Goal: Information Seeking & Learning: Learn about a topic

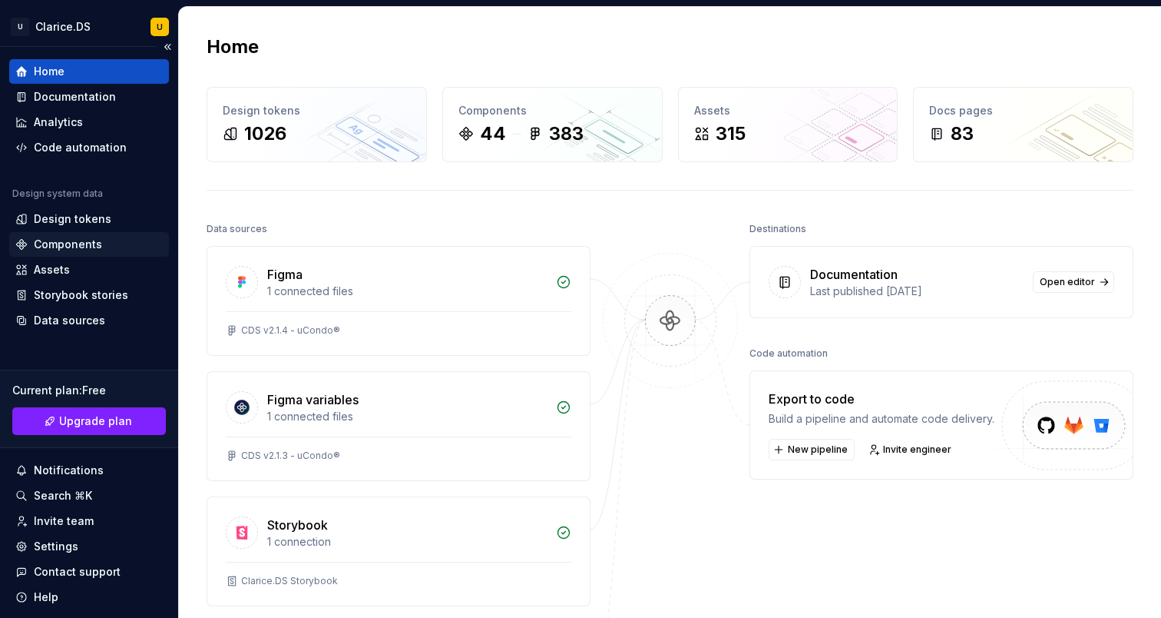
click at [81, 249] on div "Components" at bounding box center [68, 244] width 68 height 15
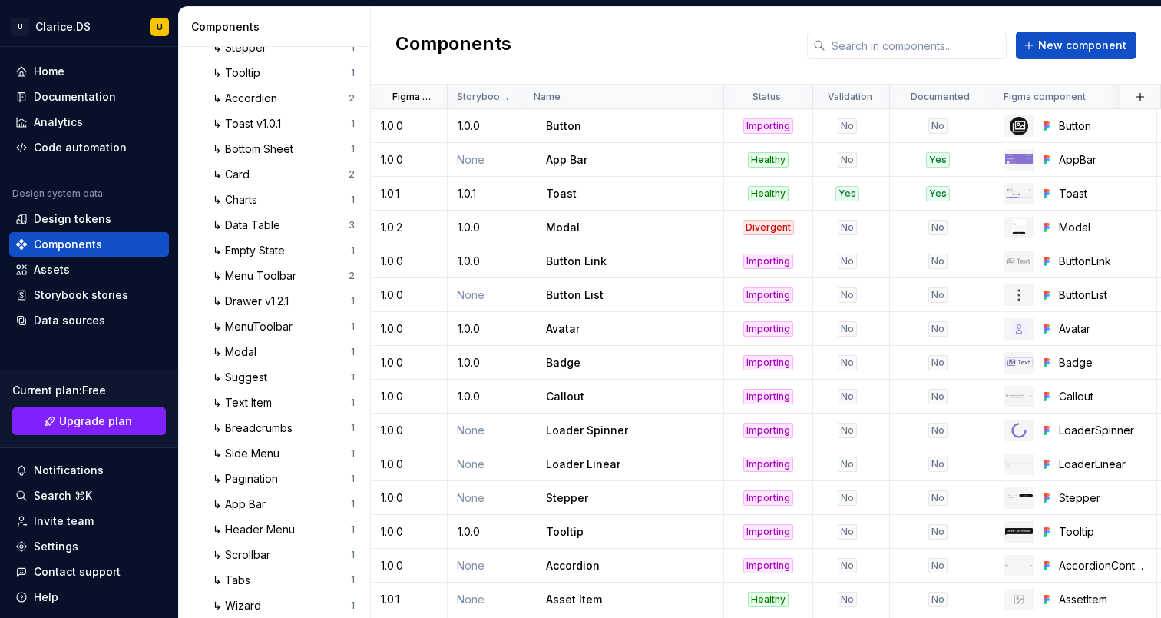
scroll to position [422, 0]
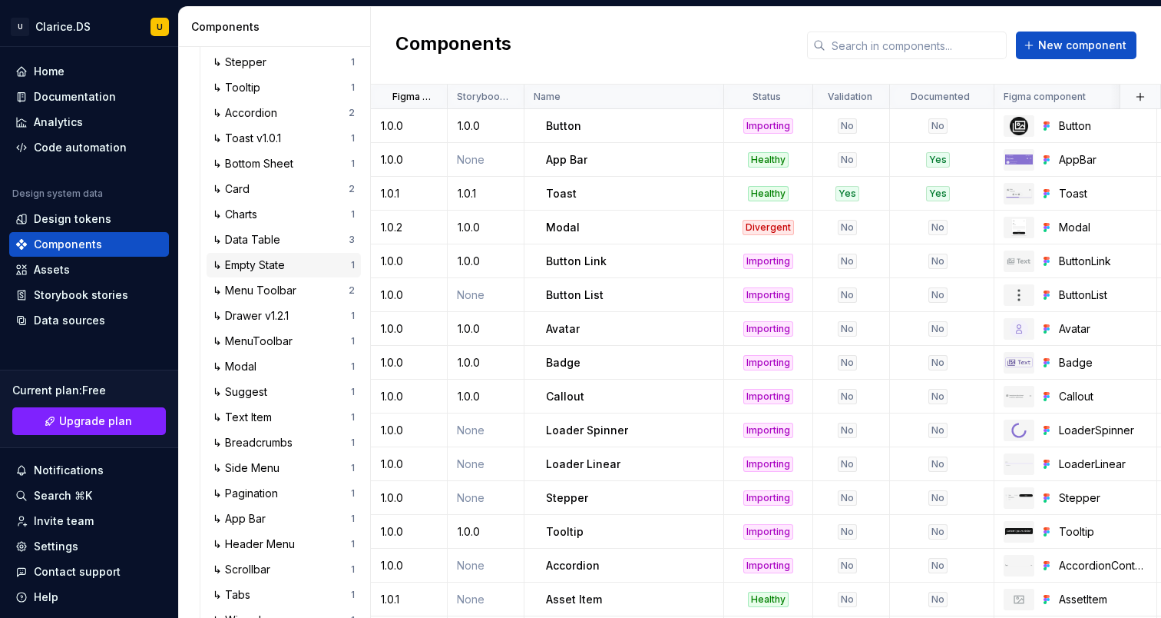
click at [265, 270] on div "↳ Empty State" at bounding box center [252, 264] width 78 height 15
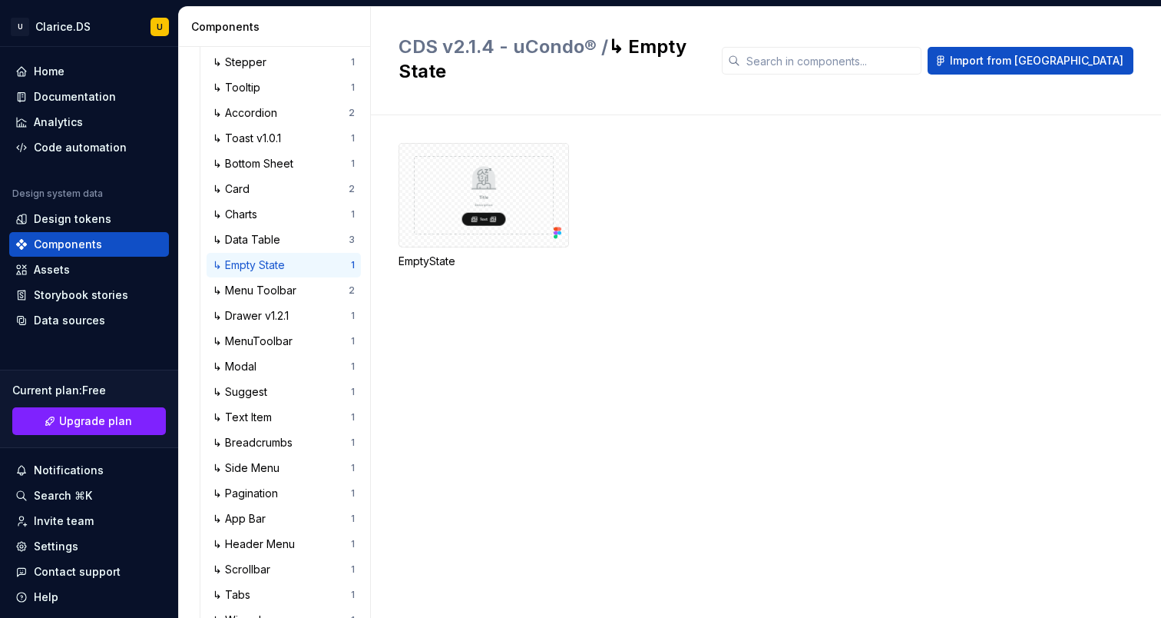
click at [273, 265] on div "↳ Empty State" at bounding box center [252, 264] width 78 height 15
click at [69, 98] on div "Documentation" at bounding box center [75, 96] width 82 height 15
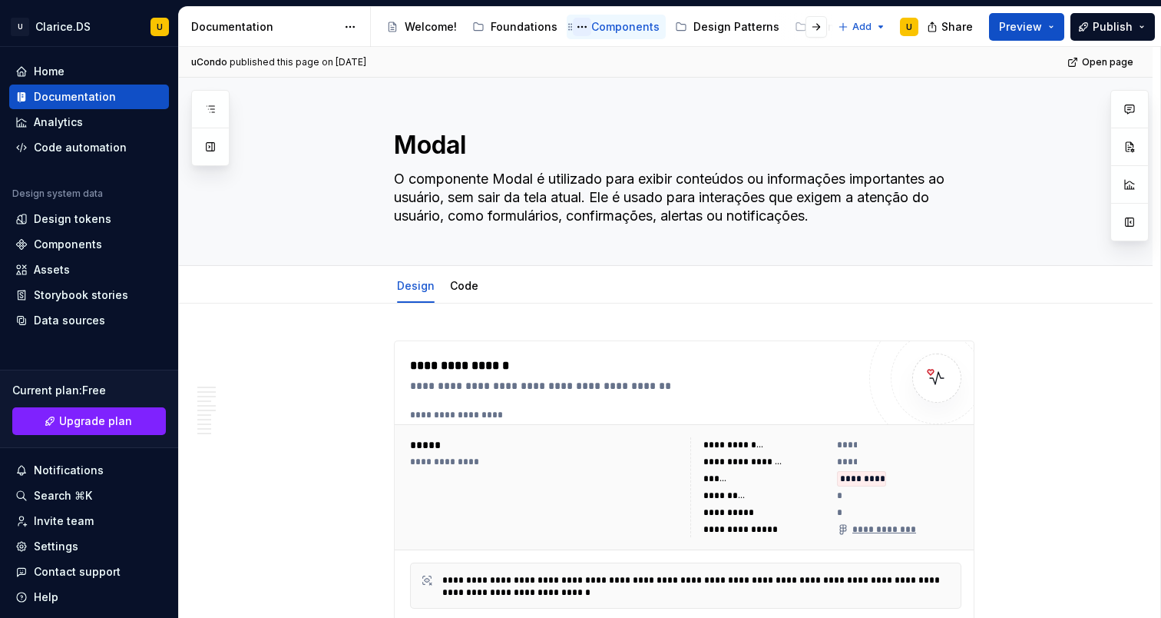
click at [578, 25] on button "Page tree" at bounding box center [582, 27] width 18 height 18
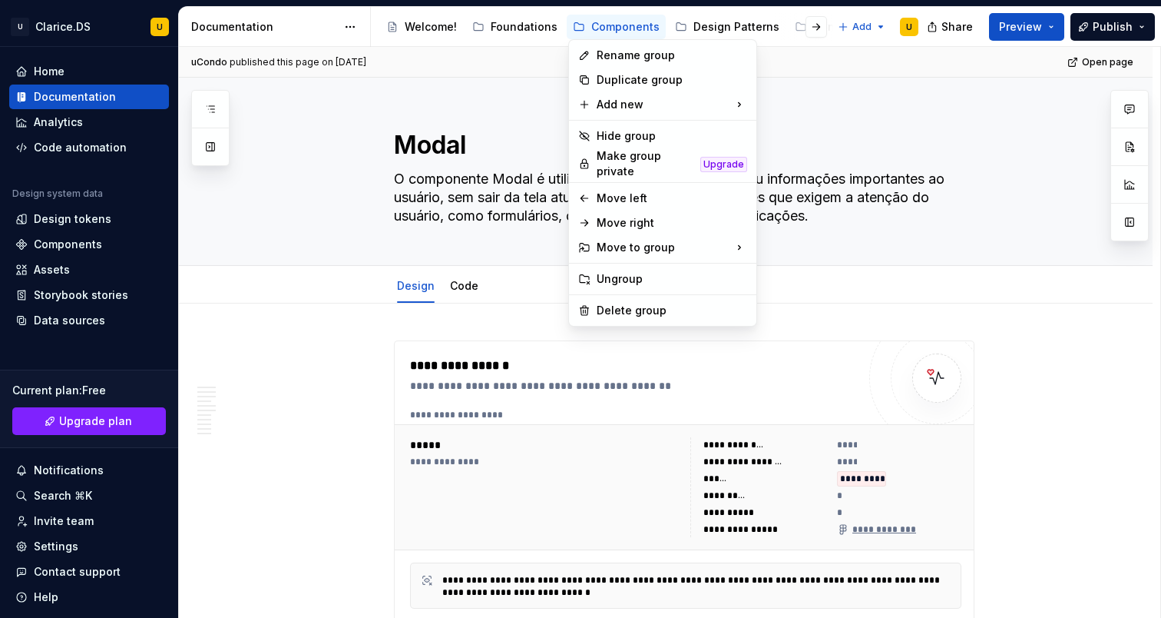
click at [614, 26] on html "U Clarice.DS U Home Documentation Analytics Code automation Design system data …" at bounding box center [580, 309] width 1161 height 618
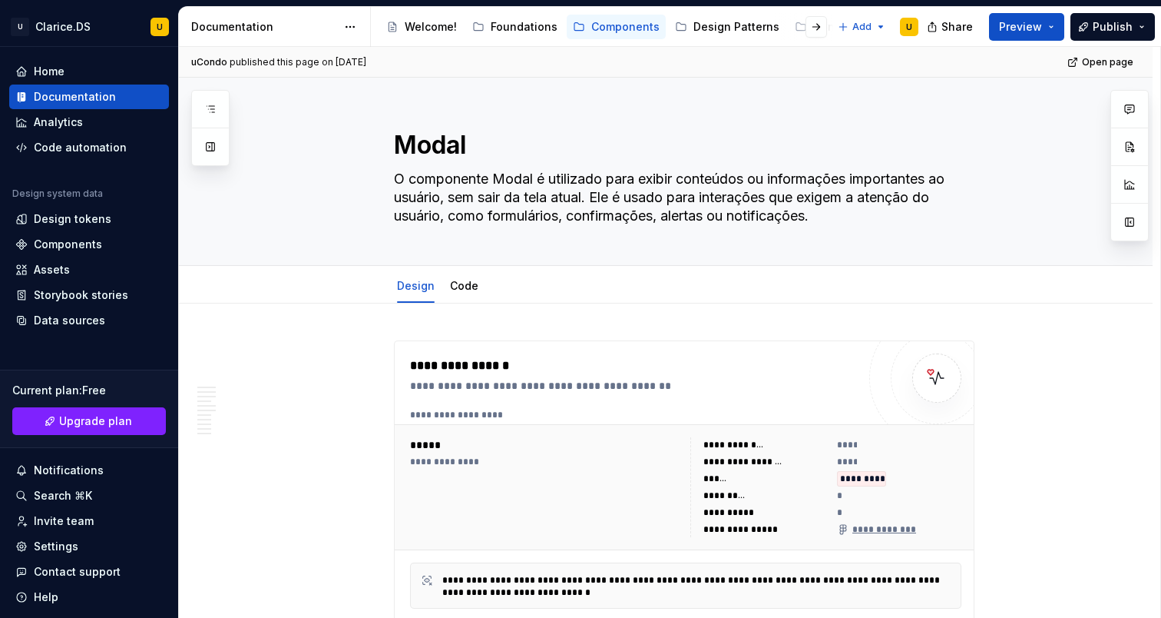
click at [614, 26] on div "Components" at bounding box center [625, 26] width 68 height 15
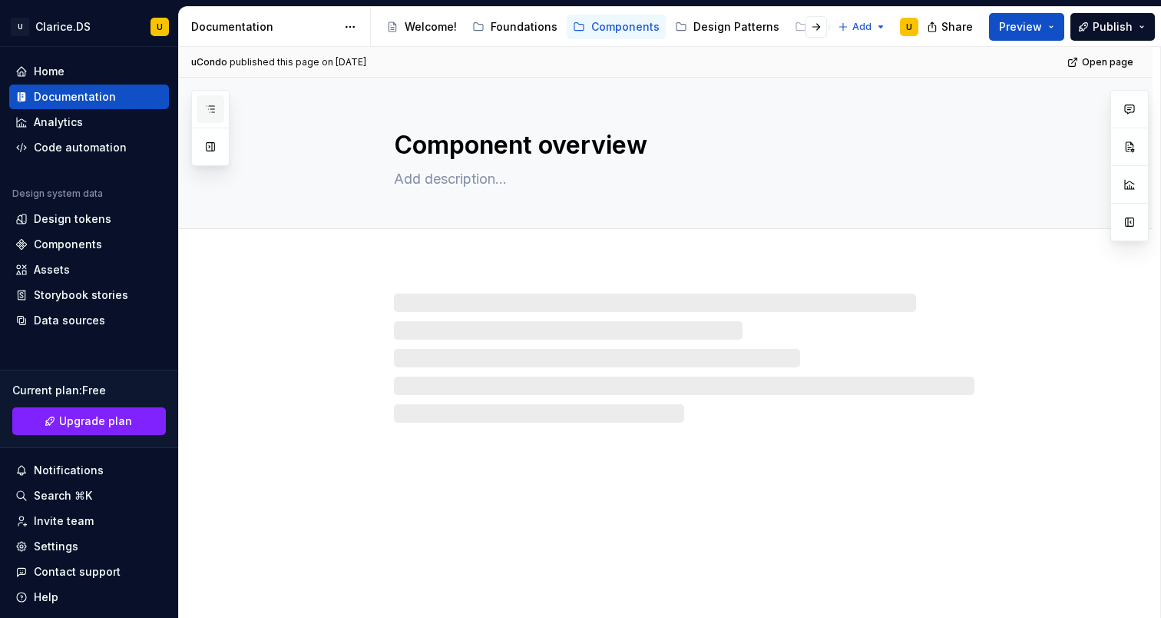
click at [215, 111] on icon "button" at bounding box center [210, 109] width 12 height 12
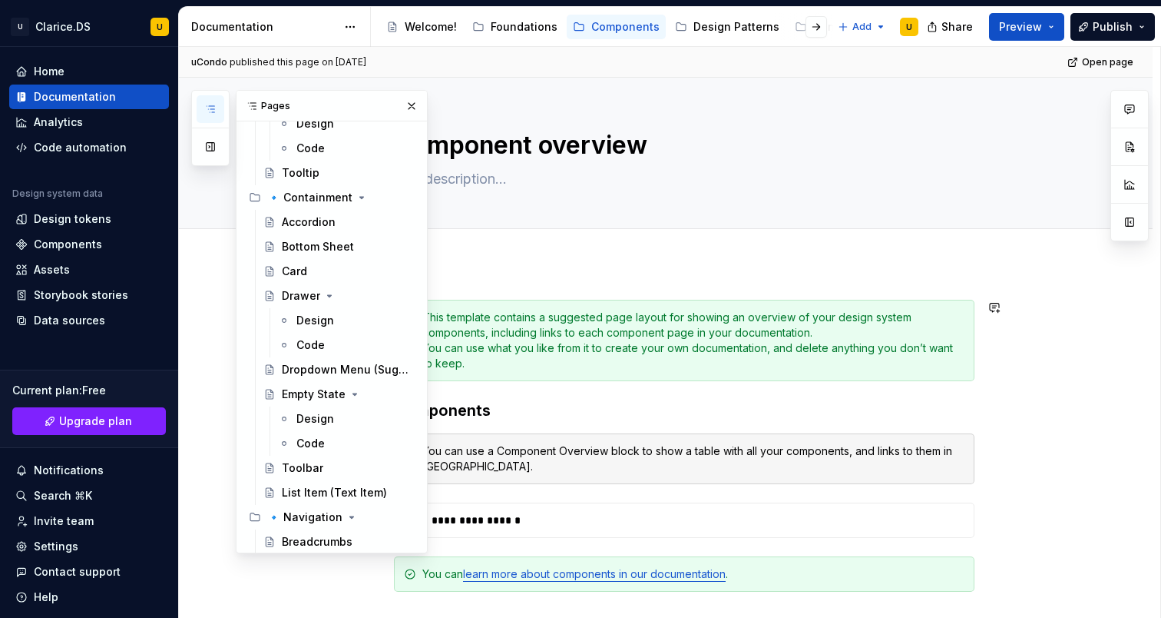
scroll to position [586, 0]
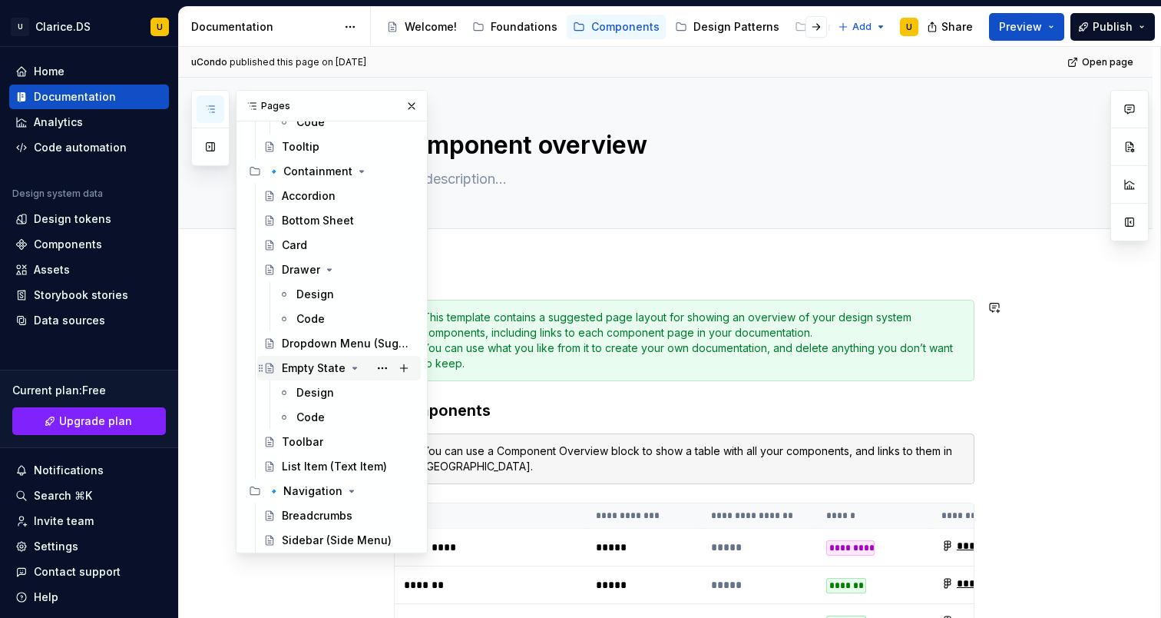
click at [310, 368] on div "Empty State" at bounding box center [314, 367] width 64 height 15
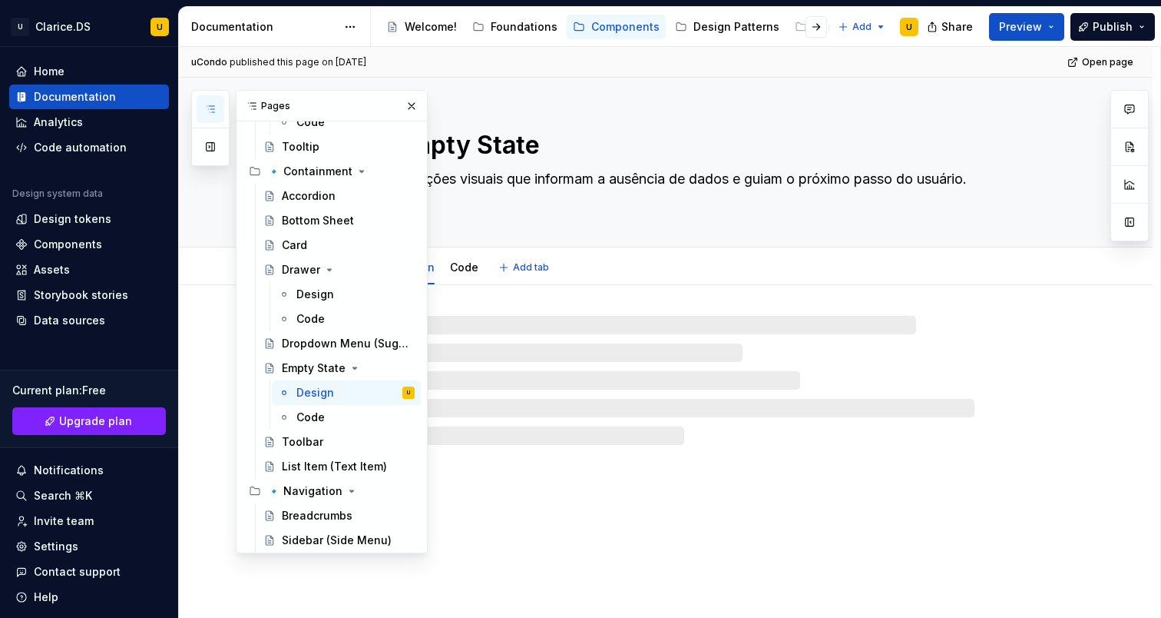
click at [557, 180] on textarea "Situações visuais que informam a ausência de dados e guiam o próximo passo do u…" at bounding box center [681, 188] width 581 height 43
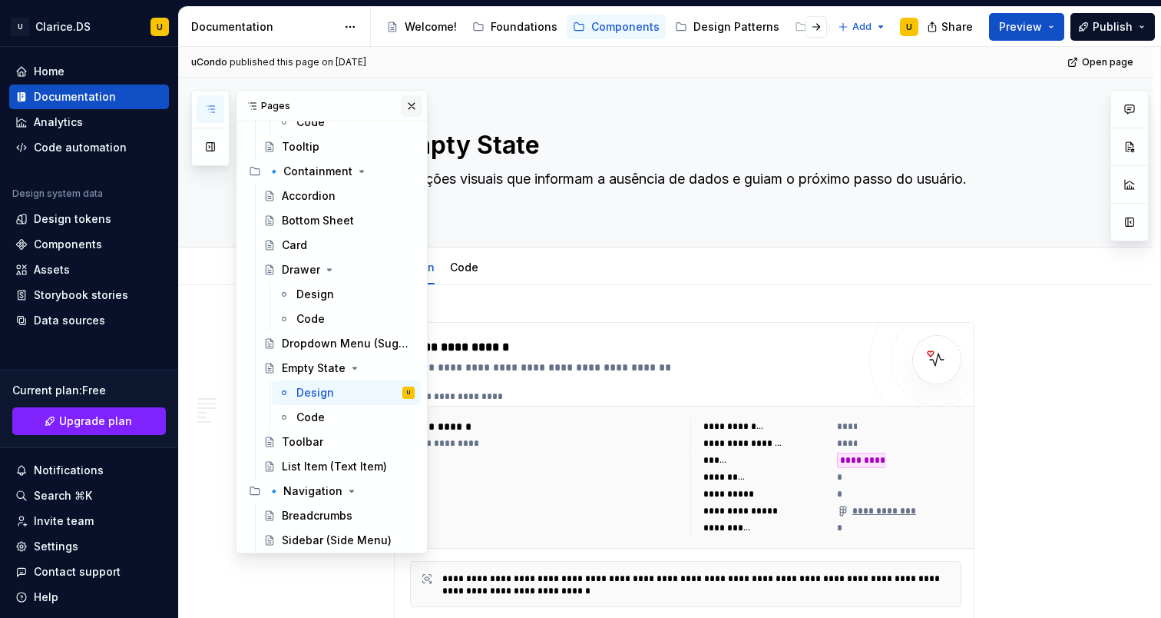
click at [404, 105] on button "button" at bounding box center [412, 106] width 22 height 22
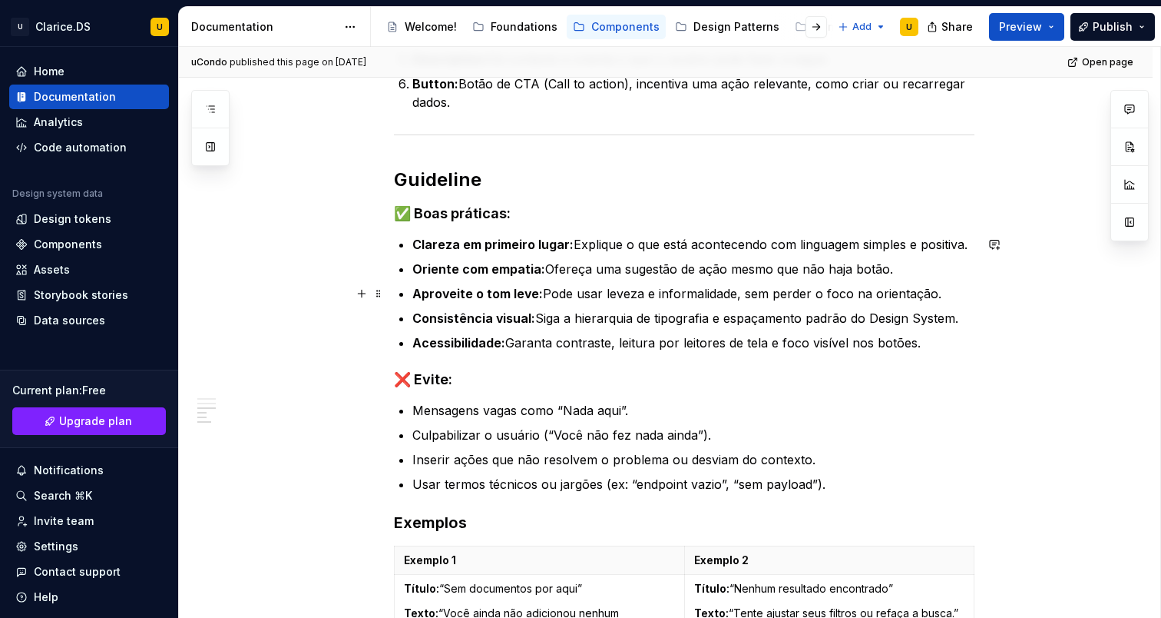
scroll to position [1193, 0]
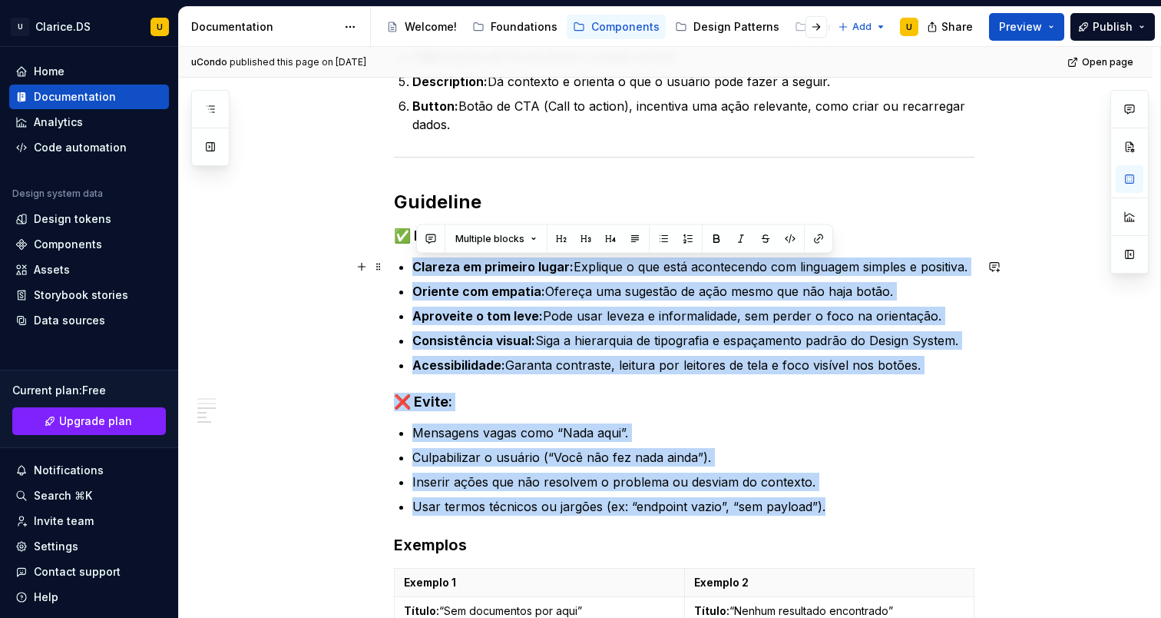
drag, startPoint x: 770, startPoint y: 493, endPoint x: 419, endPoint y: 272, distance: 414.9
click at [419, 272] on div "**********" at bounding box center [684, 306] width 581 height 2354
click at [345, 355] on div "**********" at bounding box center [666, 389] width 974 height 2595
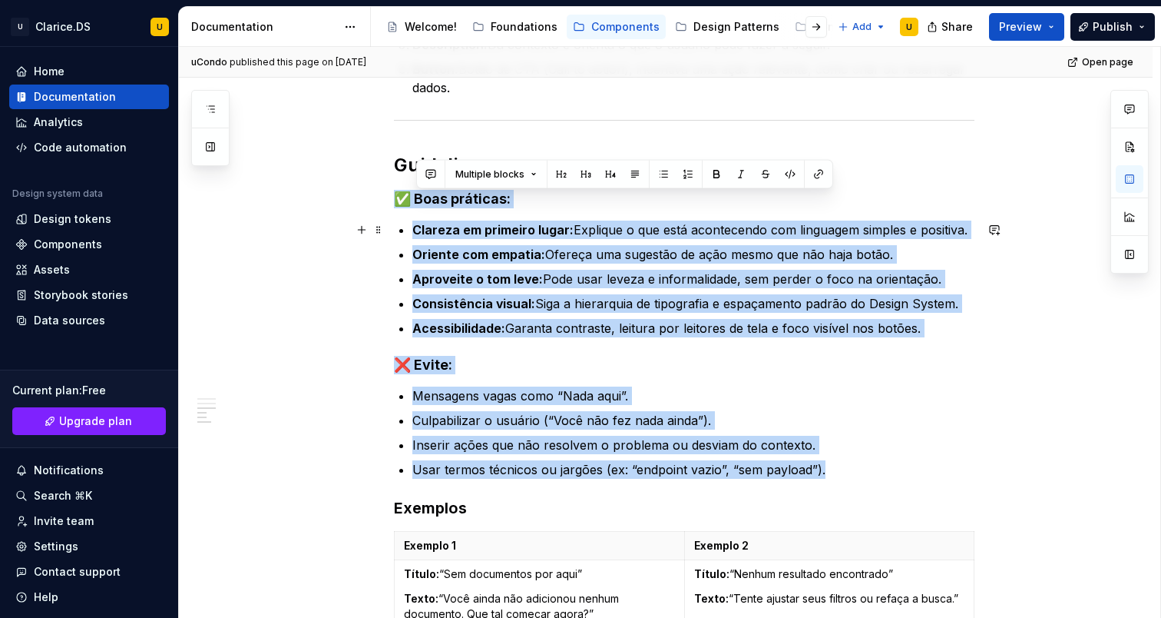
scroll to position [1207, 0]
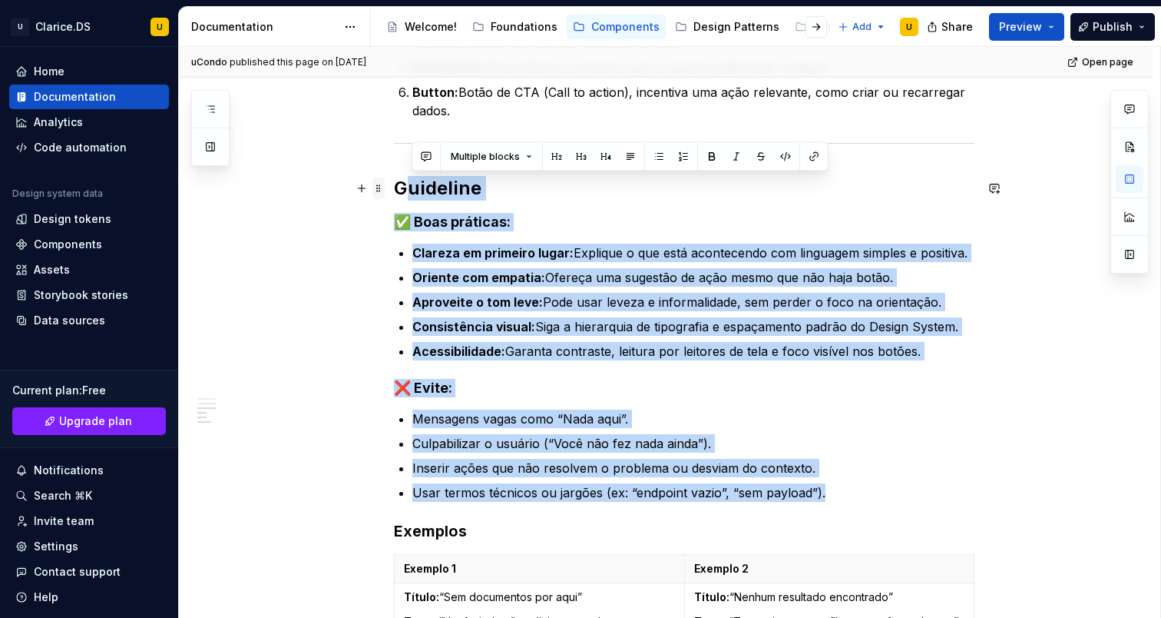
drag, startPoint x: 801, startPoint y: 233, endPoint x: 382, endPoint y: 197, distance: 421.0
click at [394, 197] on div "**********" at bounding box center [684, 301] width 581 height 2373
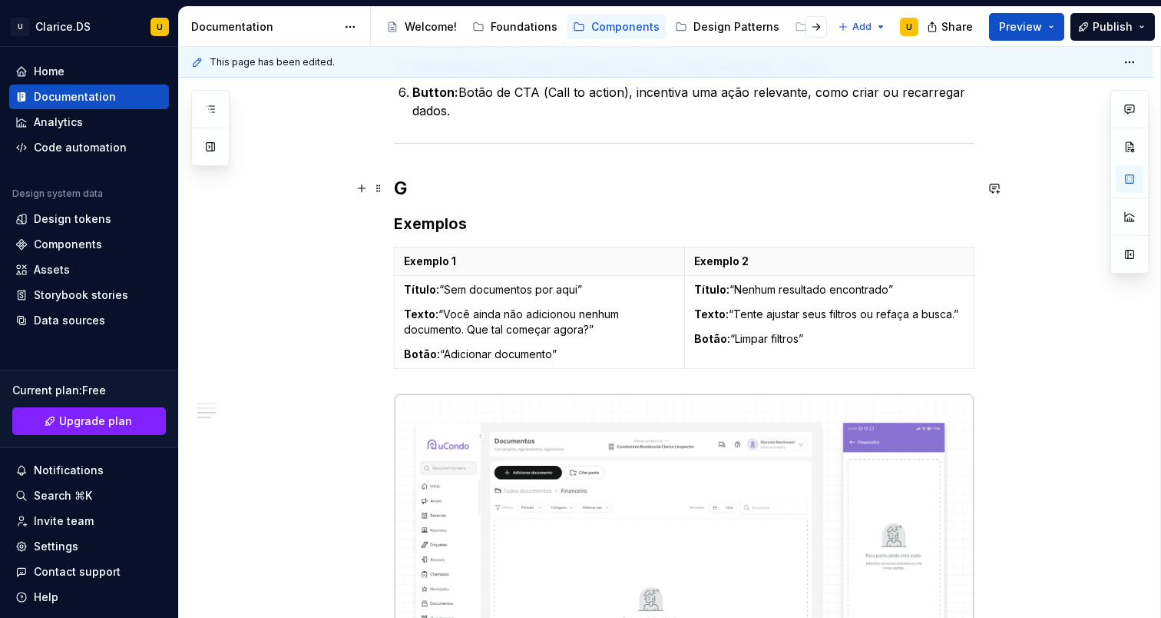
type textarea "*"
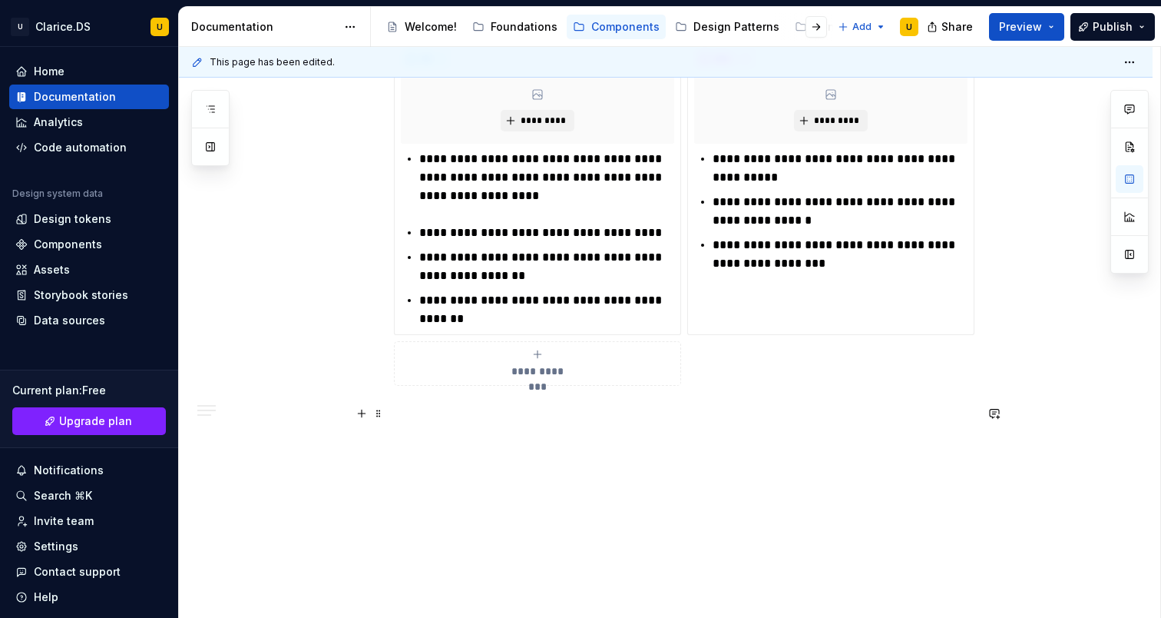
scroll to position [1908, 0]
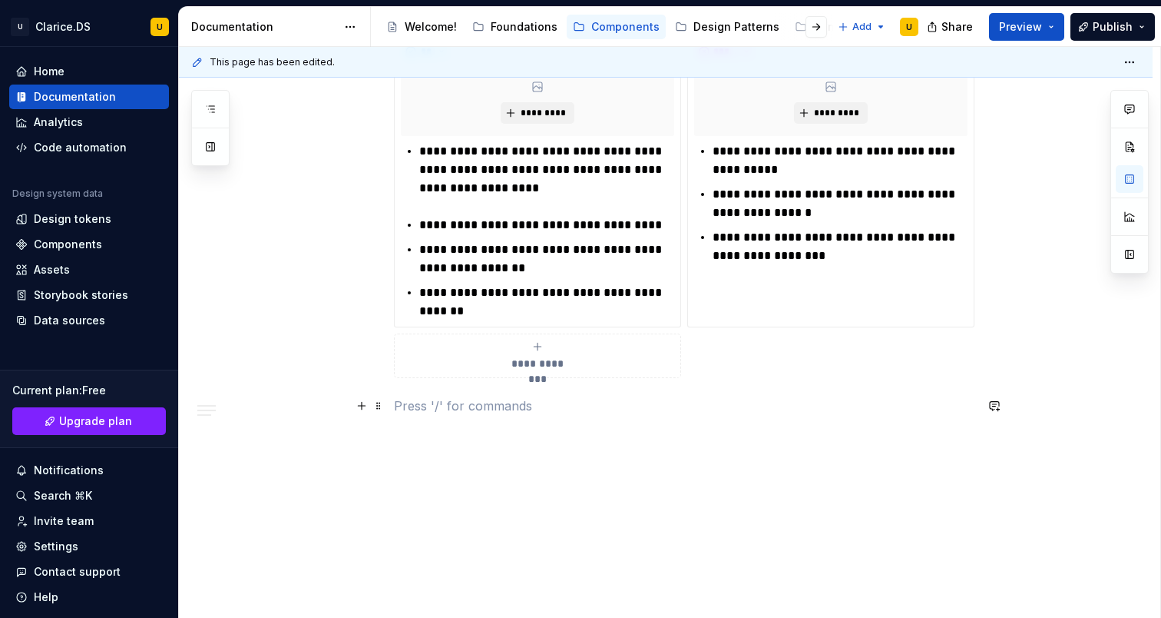
drag, startPoint x: 550, startPoint y: 408, endPoint x: 538, endPoint y: 404, distance: 12.9
click at [550, 408] on p at bounding box center [684, 405] width 581 height 18
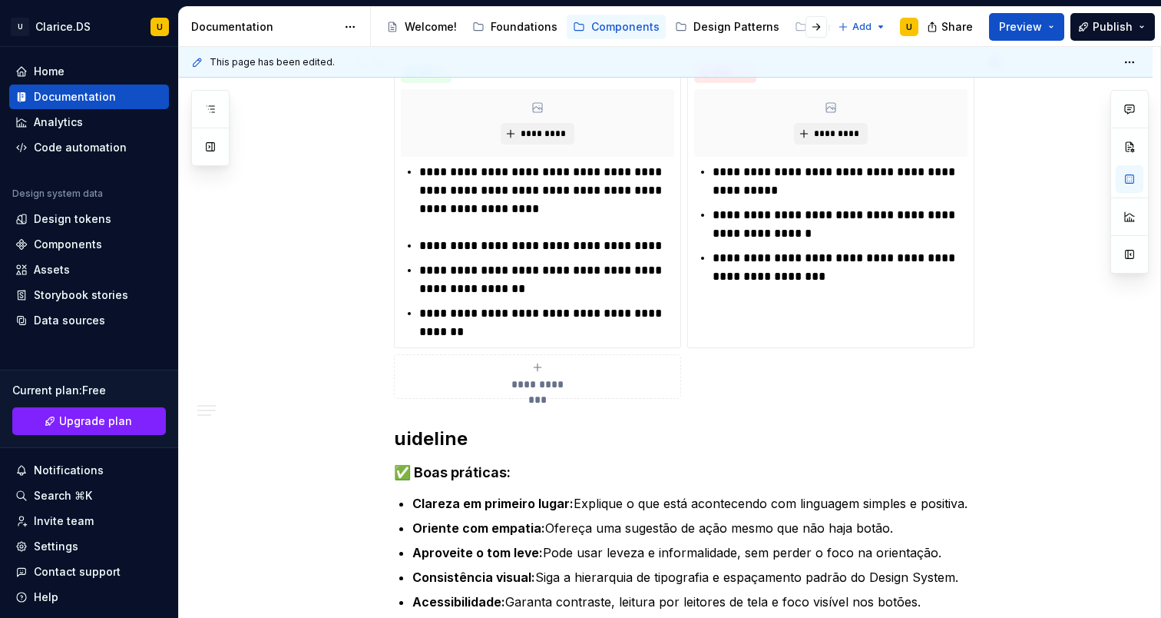
scroll to position [1860, 0]
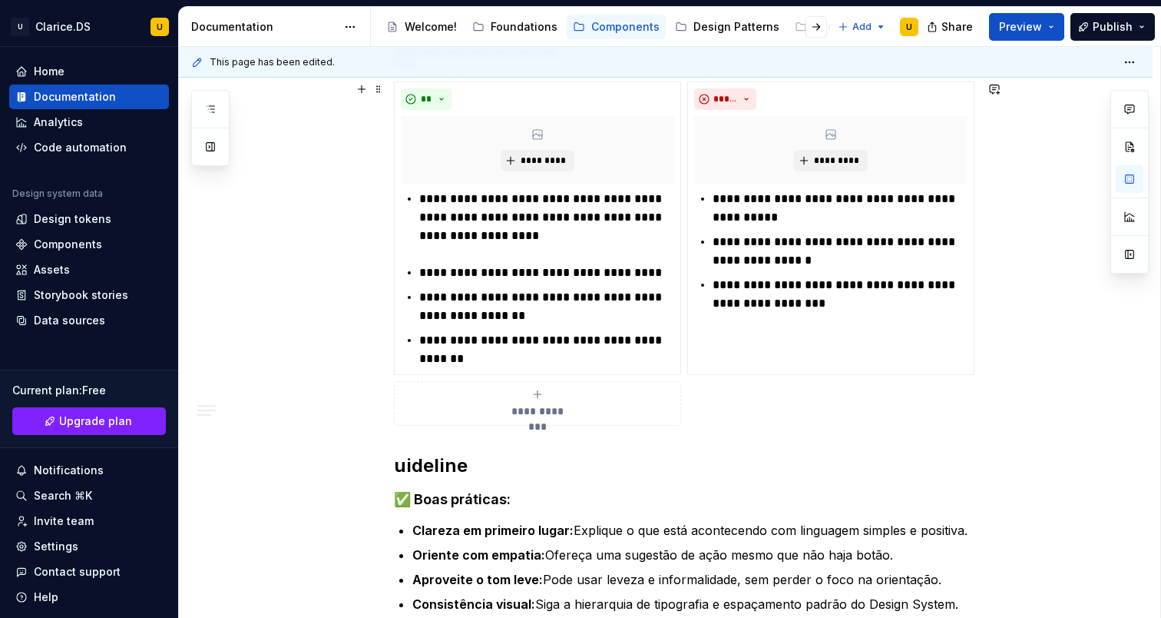
click at [727, 402] on div "**********" at bounding box center [684, 253] width 581 height 344
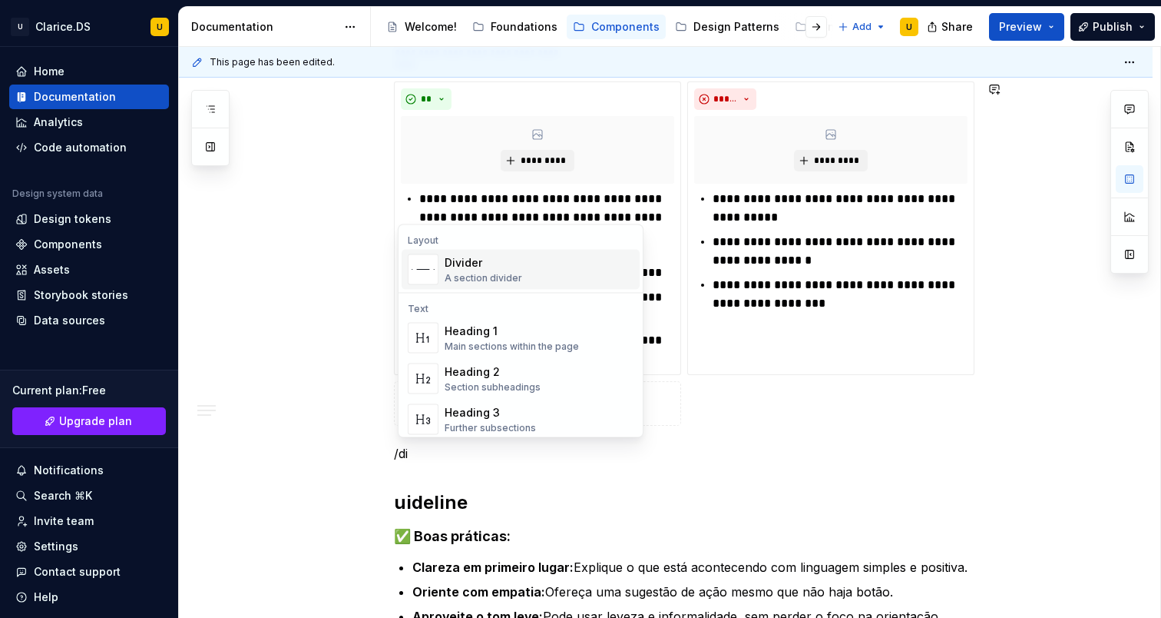
click at [541, 271] on div "Divider A section divider" at bounding box center [539, 269] width 189 height 31
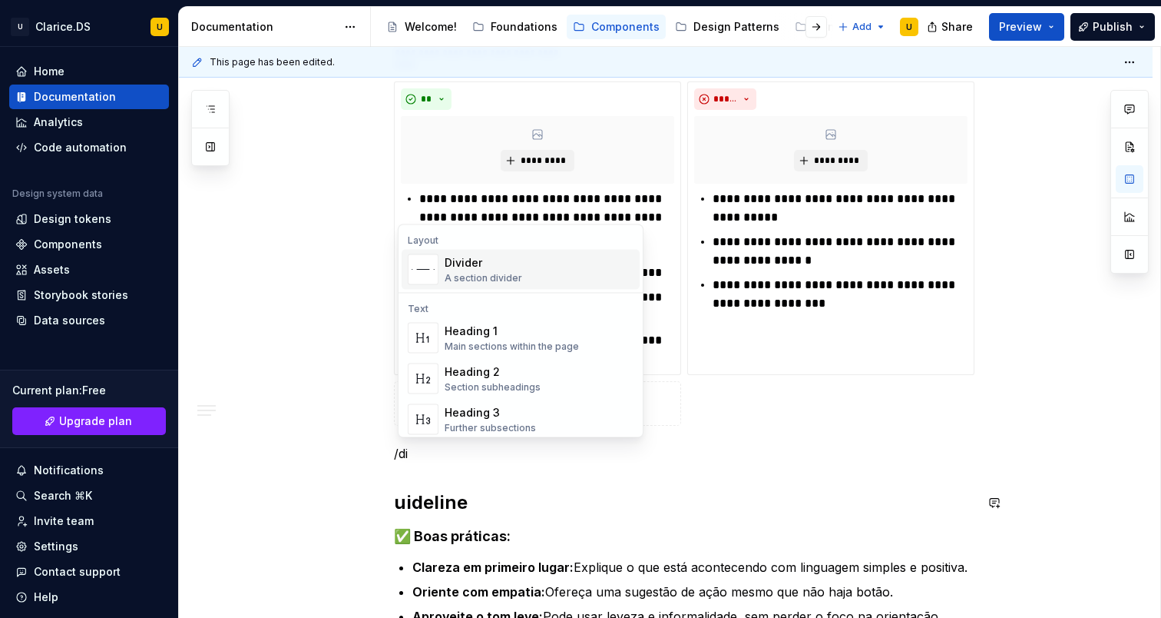
click at [512, 286] on span "Divider A section divider" at bounding box center [521, 270] width 238 height 40
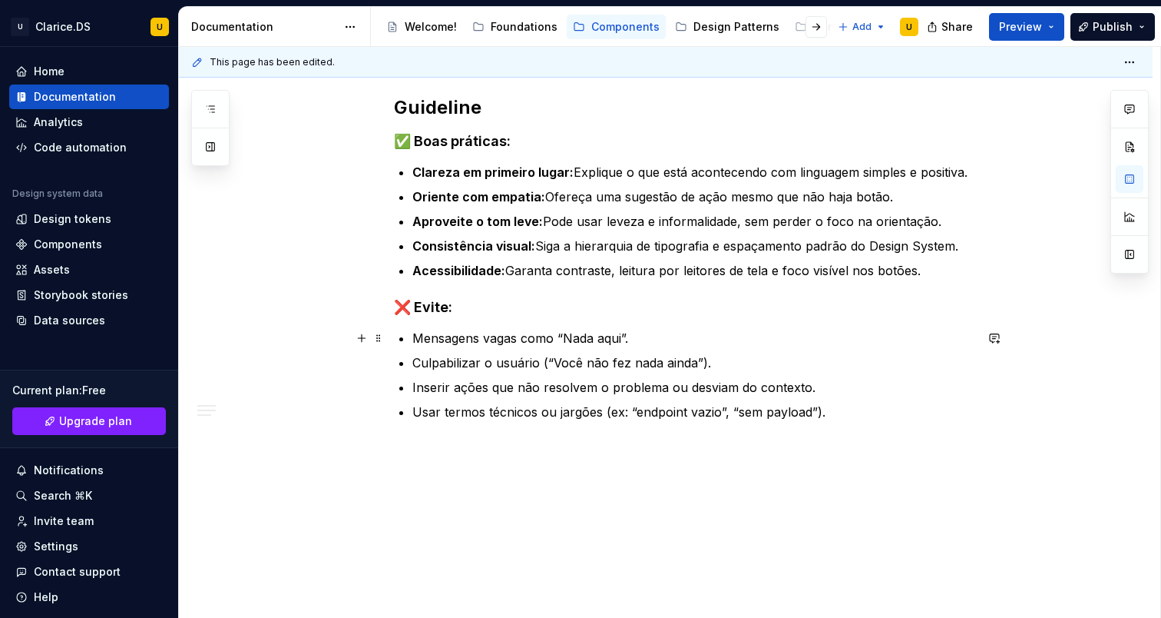
scroll to position [2253, 0]
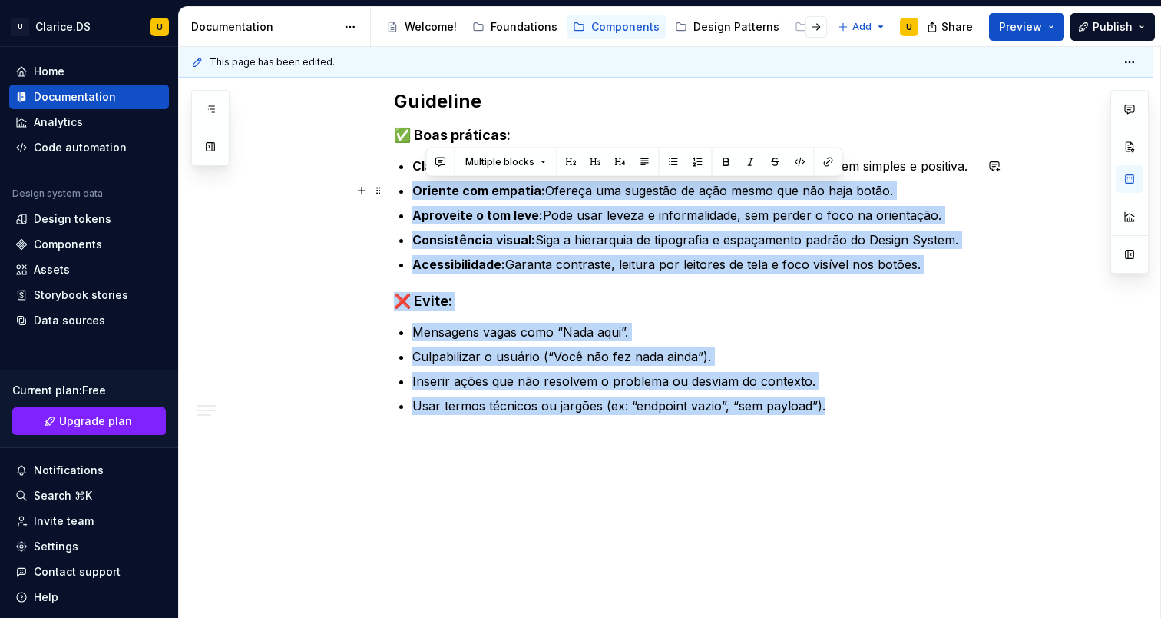
drag, startPoint x: 690, startPoint y: 369, endPoint x: 417, endPoint y: 185, distance: 329.8
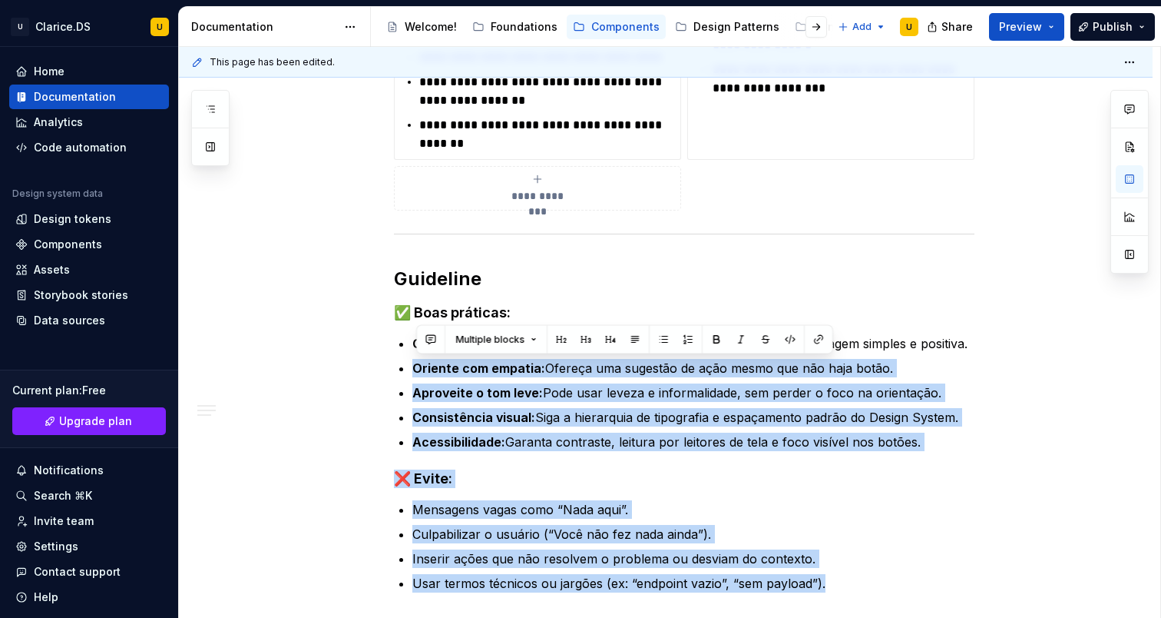
scroll to position [2076, 0]
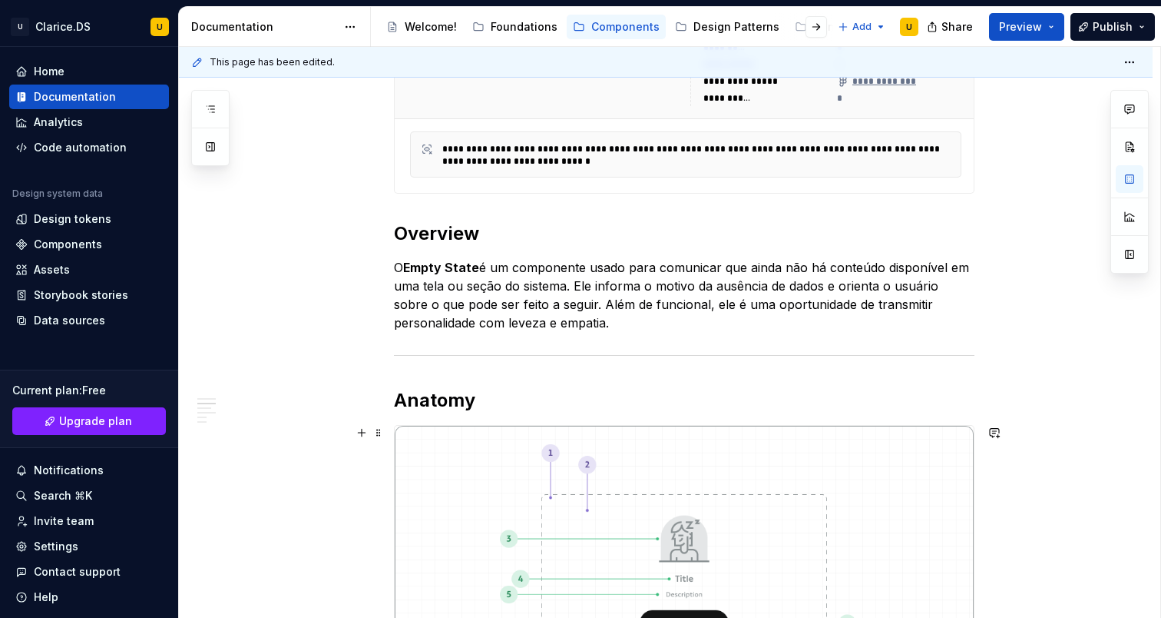
scroll to position [0, 0]
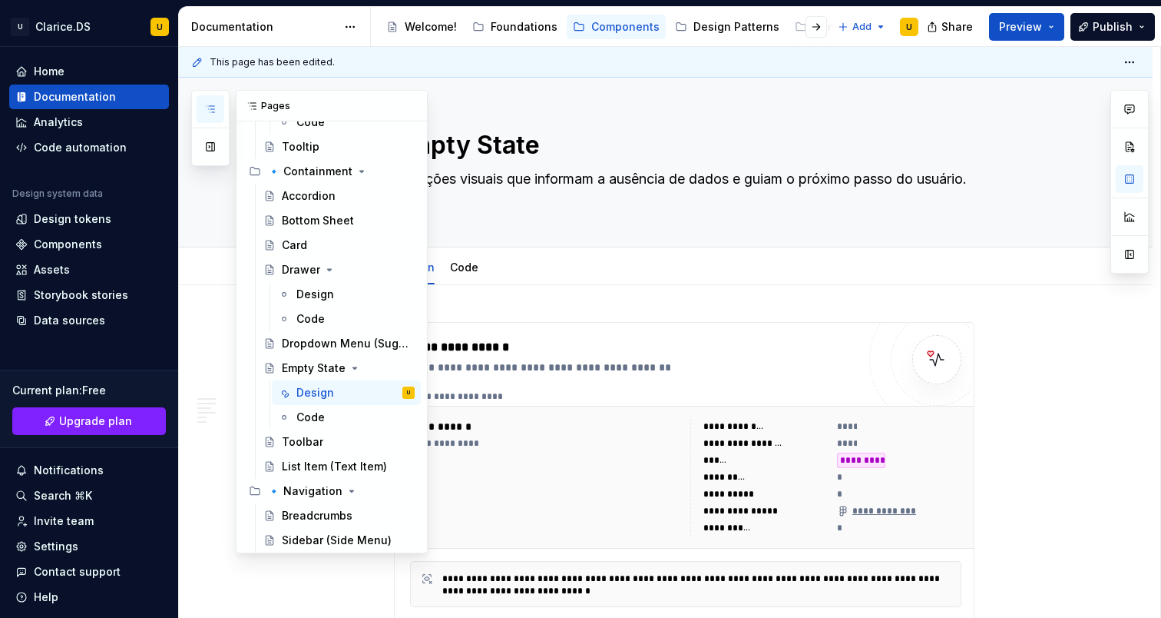
click at [204, 101] on button "button" at bounding box center [211, 109] width 28 height 28
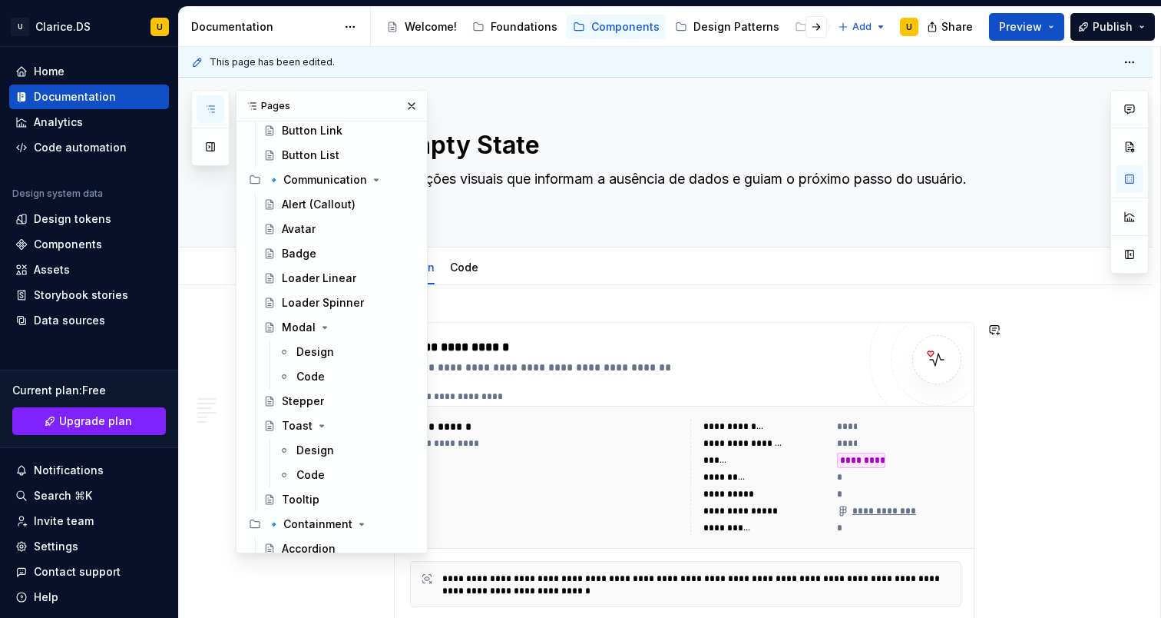
scroll to position [229, 0]
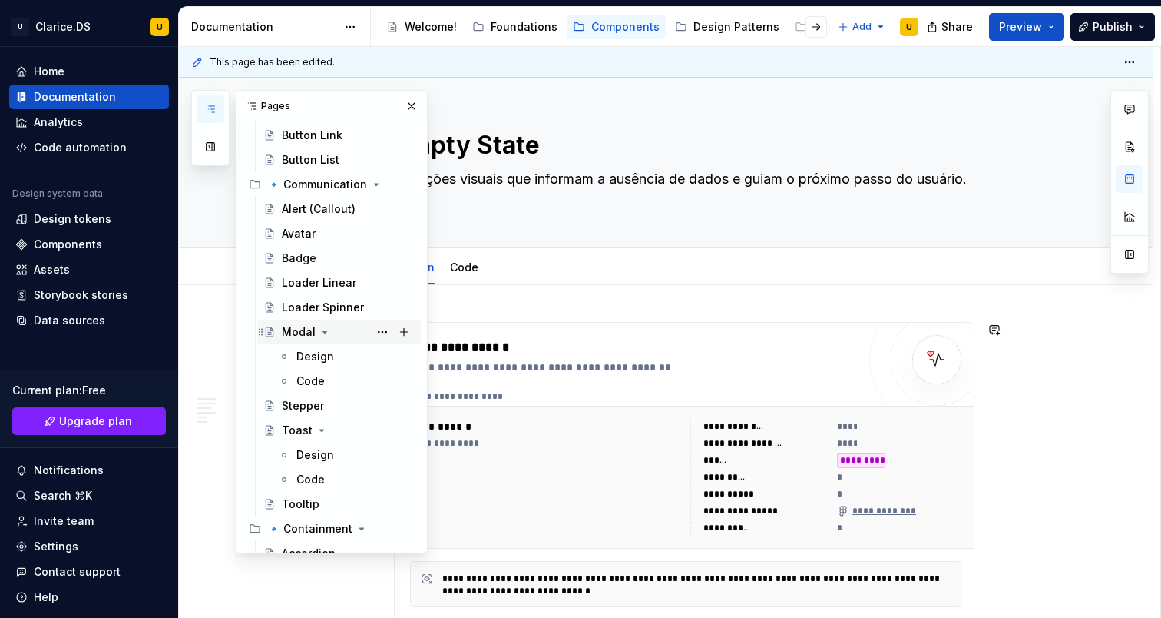
click at [308, 332] on div "Modal" at bounding box center [299, 331] width 34 height 15
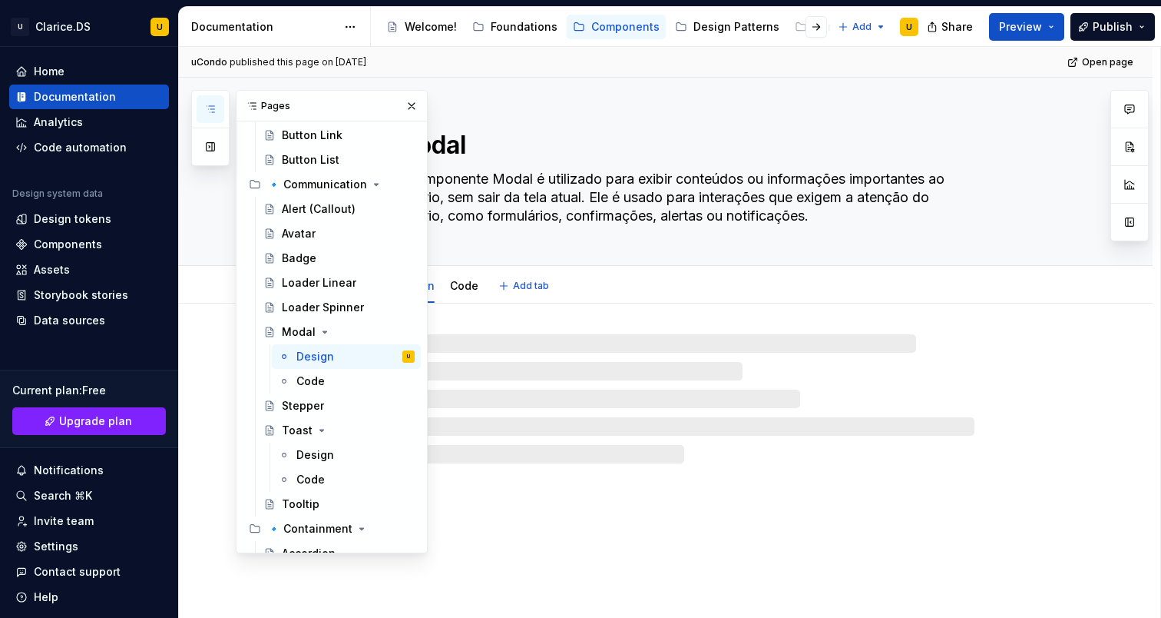
click at [647, 219] on textarea "O componente Modal é utilizado para exibir conteúdos ou informações importantes…" at bounding box center [681, 197] width 581 height 61
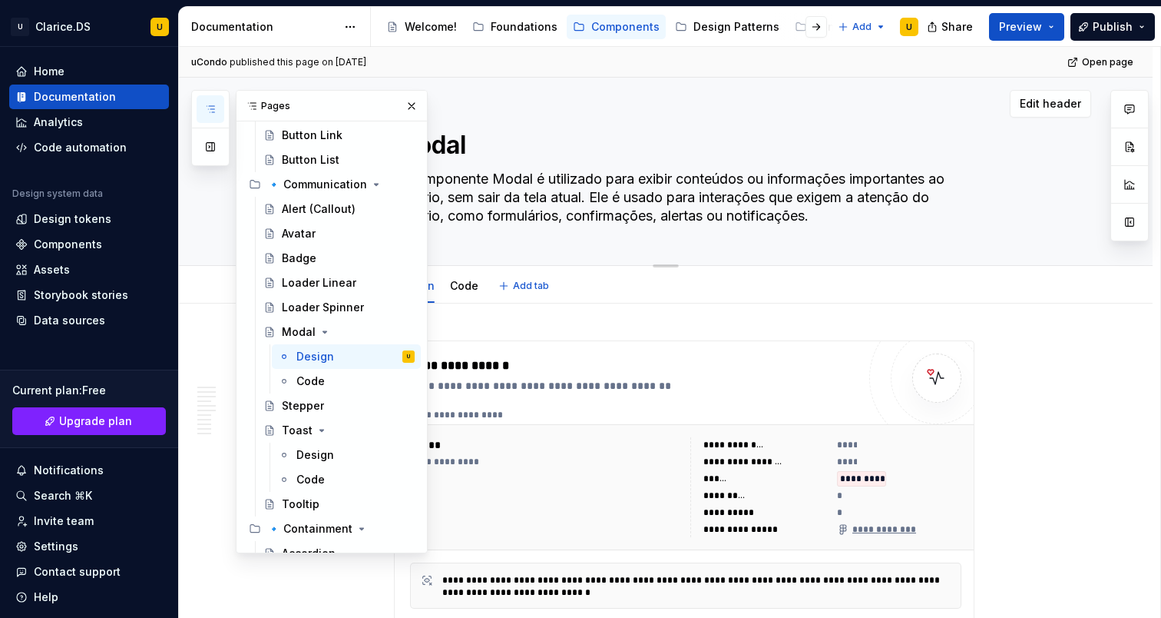
click at [647, 219] on textarea "O componente Modal é utilizado para exibir conteúdos ou informações importantes…" at bounding box center [681, 197] width 581 height 61
click at [406, 104] on button "button" at bounding box center [412, 106] width 22 height 22
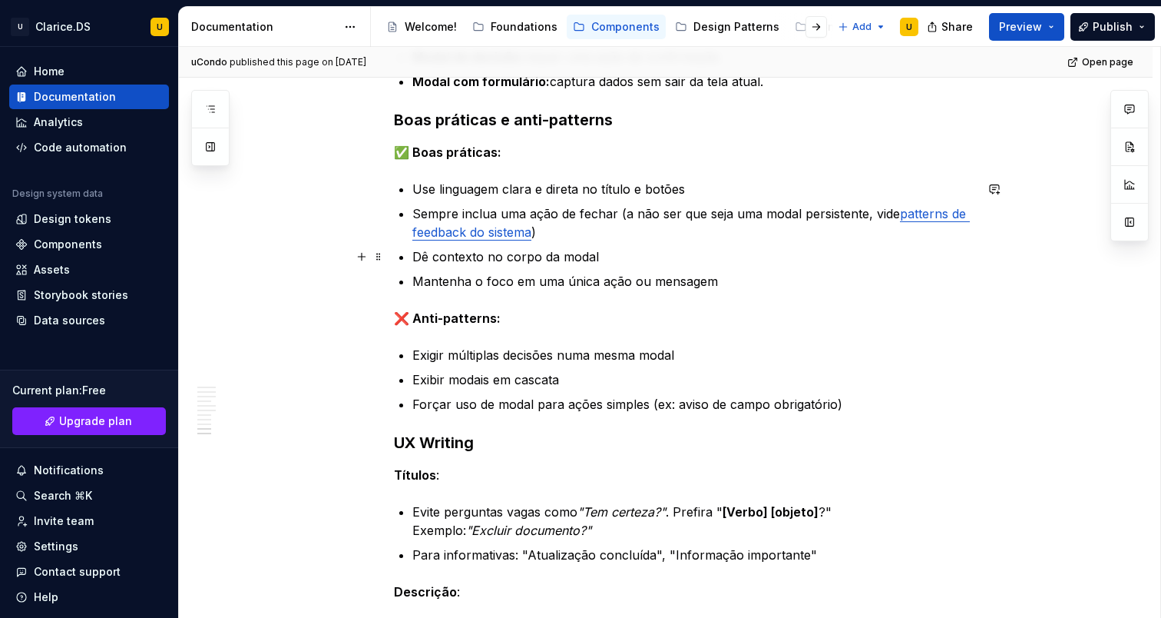
scroll to position [2863, 0]
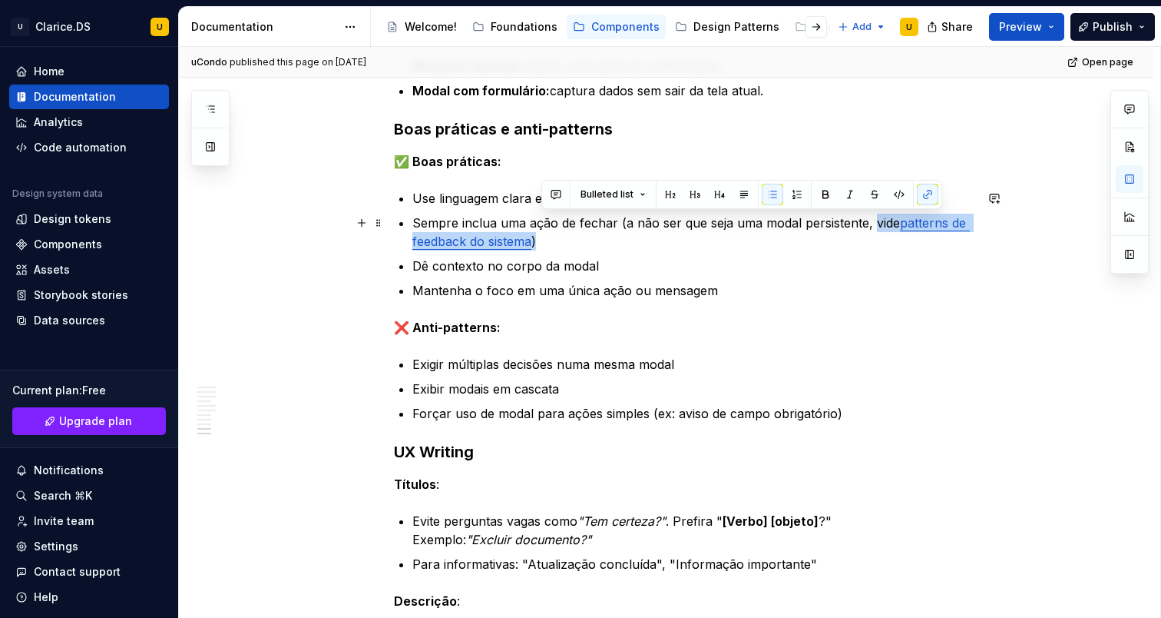
drag, startPoint x: 568, startPoint y: 240, endPoint x: 874, endPoint y: 222, distance: 306.2
click at [874, 222] on p "Sempre inclua uma ação de fechar (a não ser que seja uma modal persistente, vid…" at bounding box center [693, 232] width 562 height 37
copy p "vide patterns de feedback do sistema )"
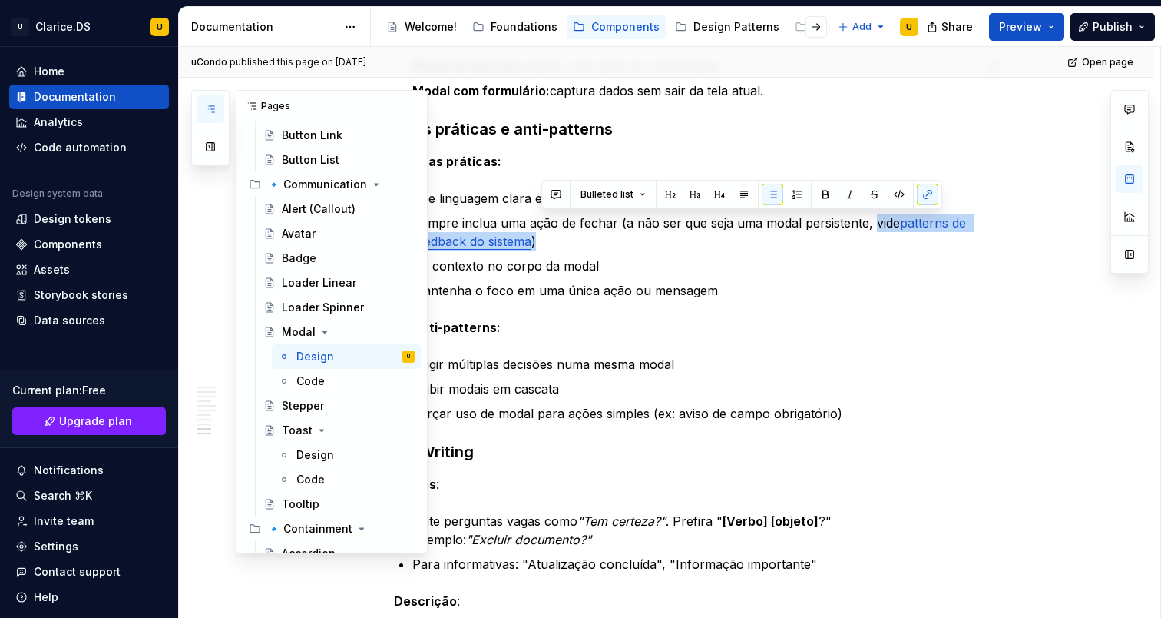
click at [206, 116] on button "button" at bounding box center [211, 109] width 28 height 28
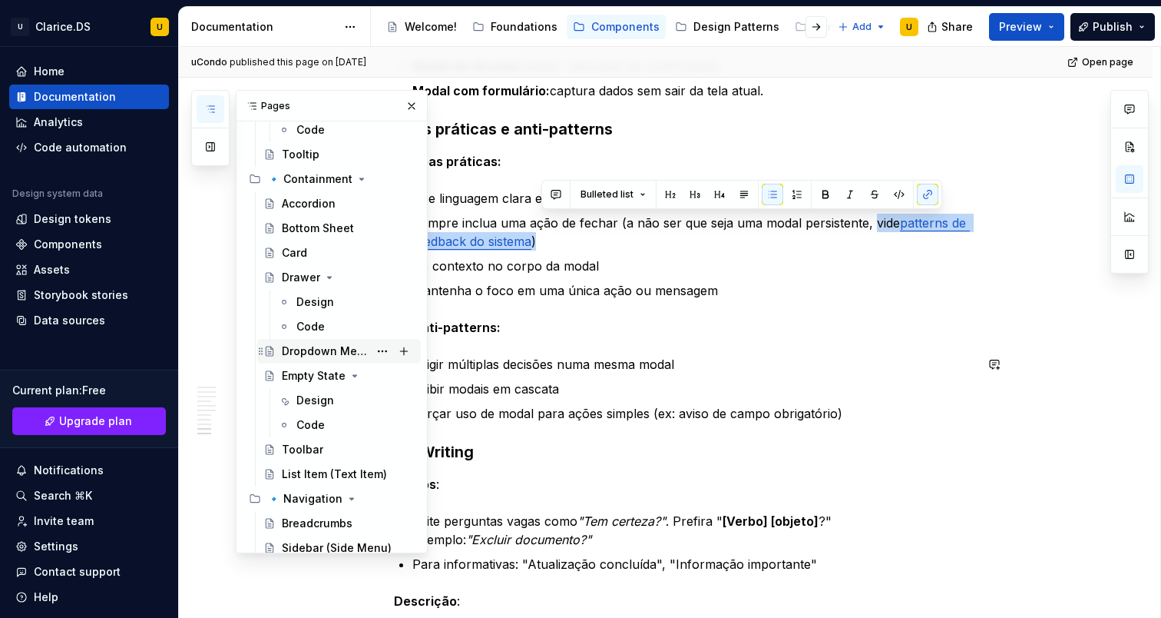
scroll to position [589, 0]
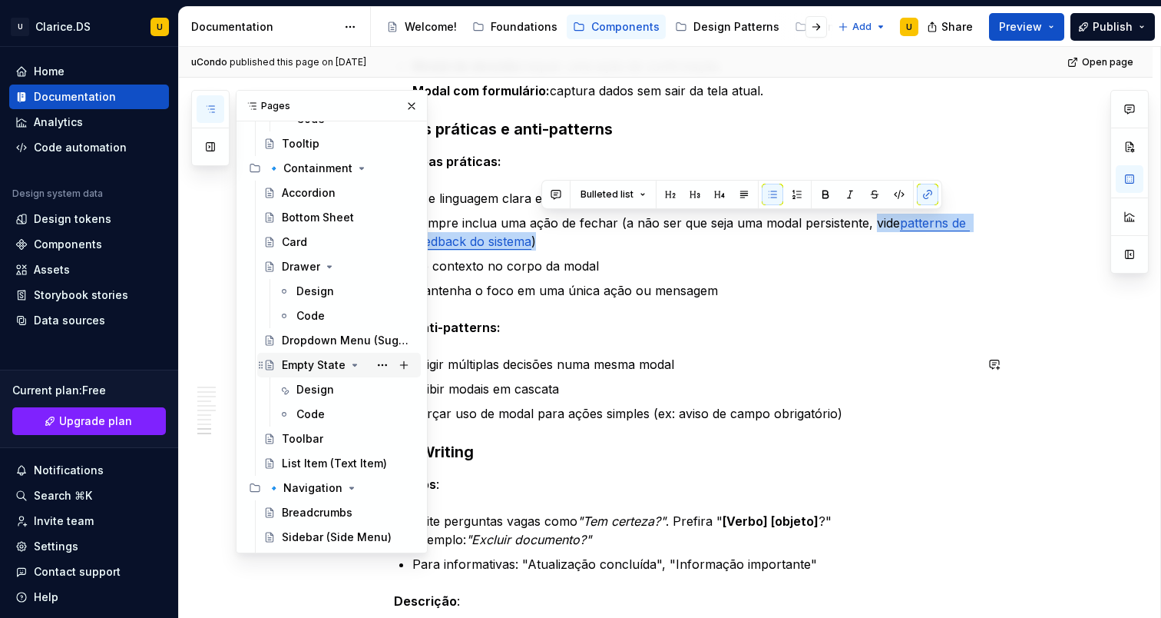
click at [318, 366] on div "Empty State" at bounding box center [314, 364] width 64 height 15
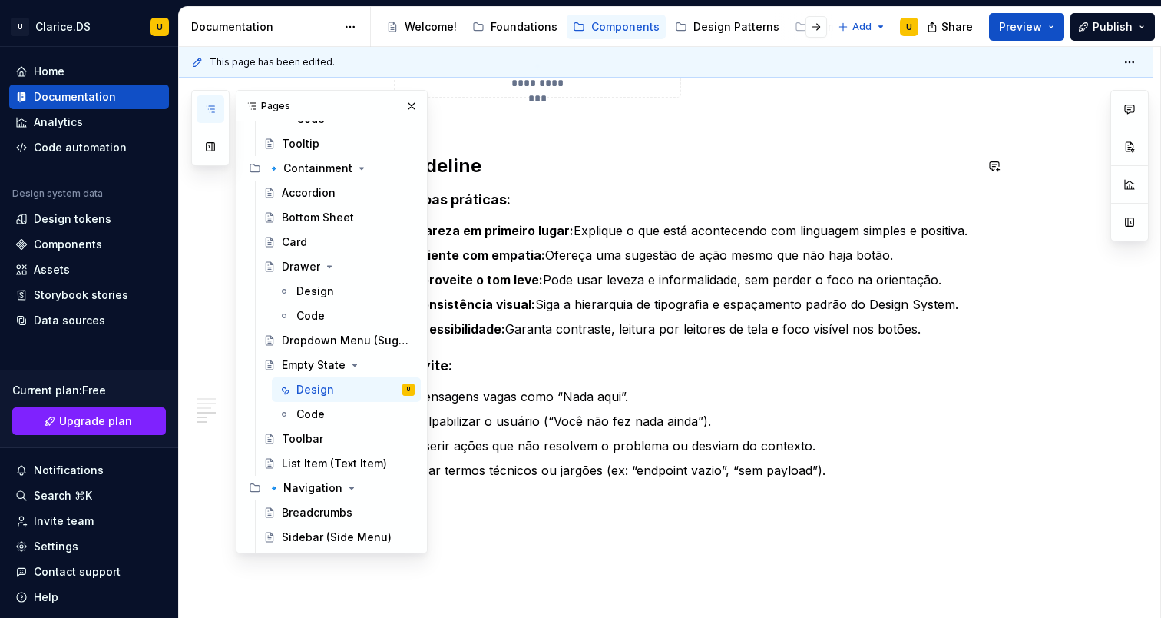
scroll to position [2253, 0]
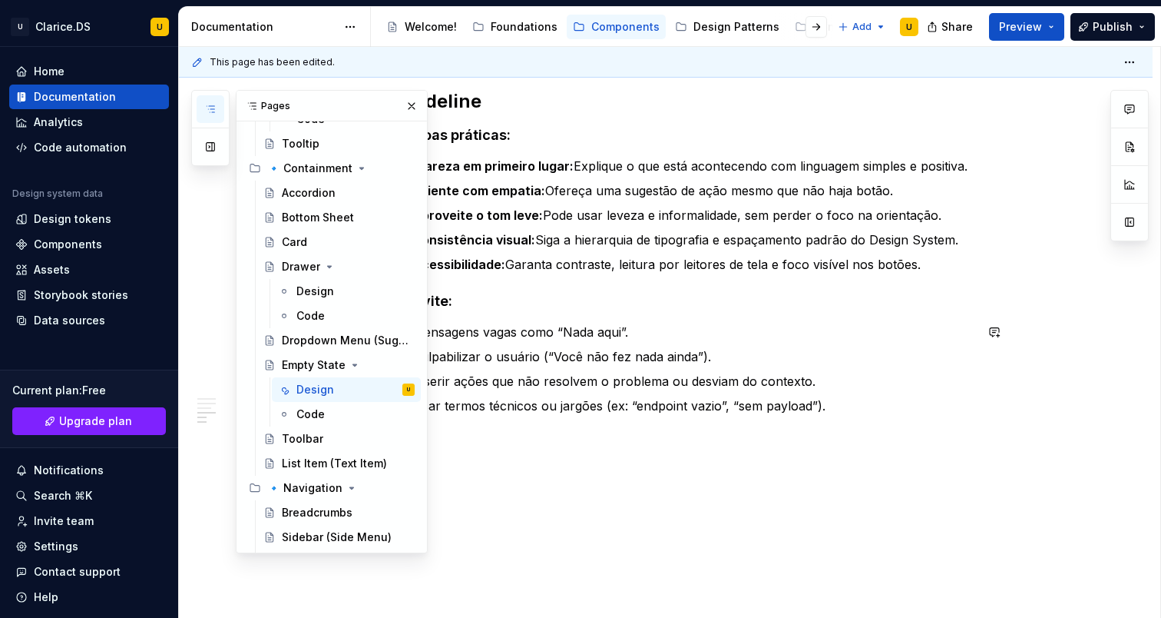
type textarea "*"
click at [802, 392] on ul "Mensagens vagas como “Nada aqui”. Culpabilizar o usuário (“Você não fez nada ai…" at bounding box center [693, 369] width 562 height 92
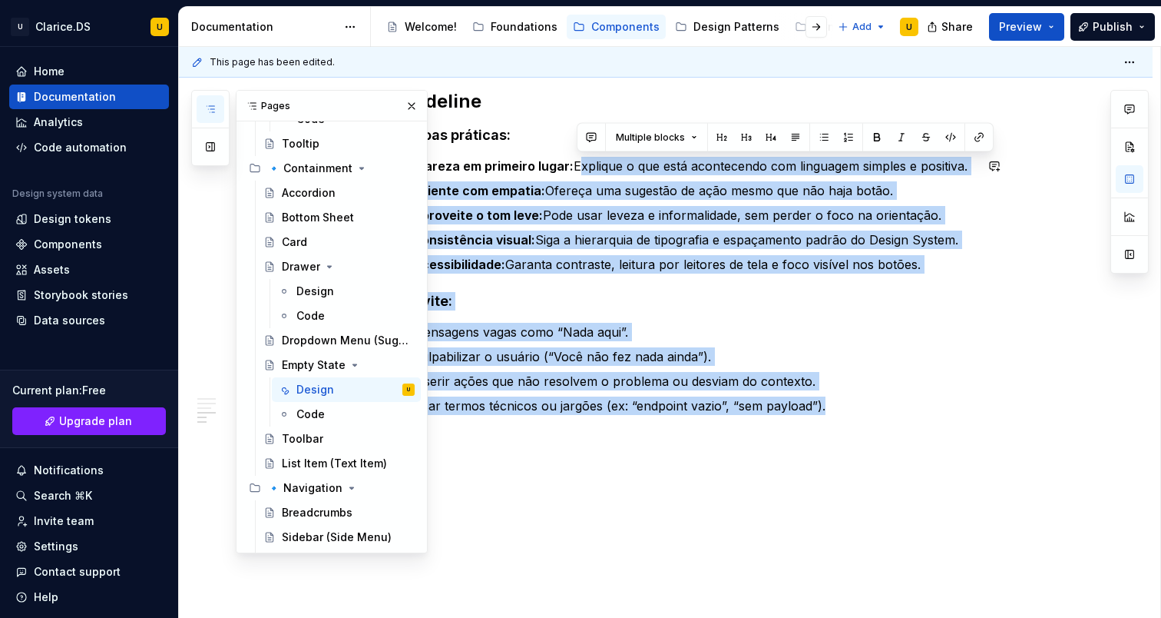
drag, startPoint x: 838, startPoint y: 402, endPoint x: 576, endPoint y: 168, distance: 351.4
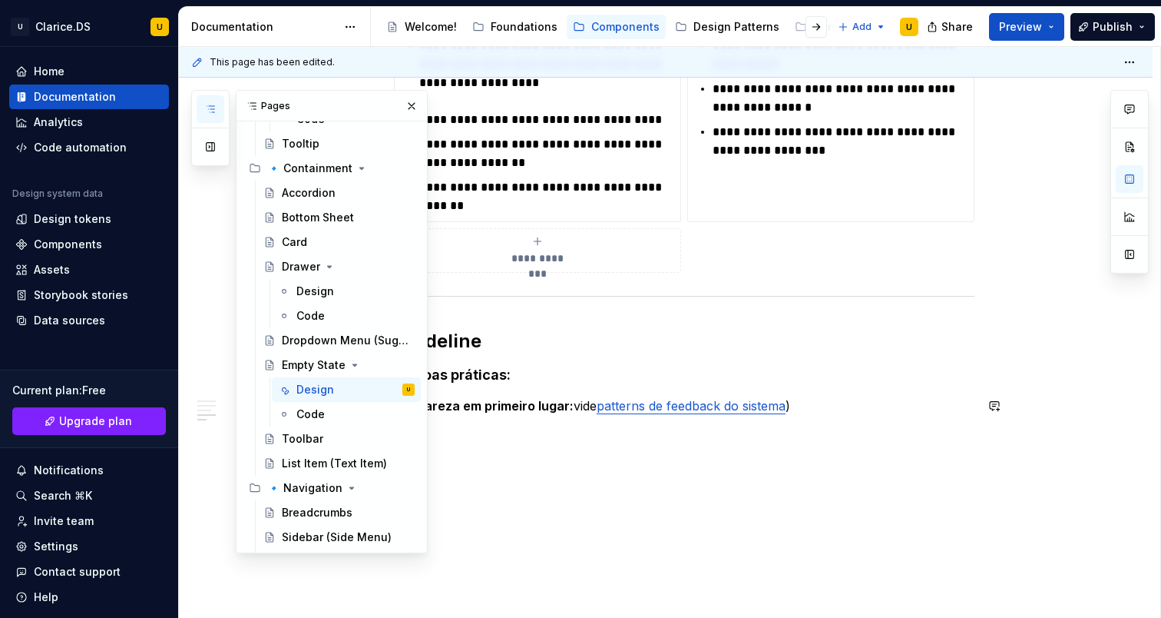
scroll to position [2013, 0]
click at [530, 382] on h4 "✅ Boas práticas:" at bounding box center [684, 375] width 581 height 18
click at [404, 102] on button "button" at bounding box center [412, 106] width 22 height 22
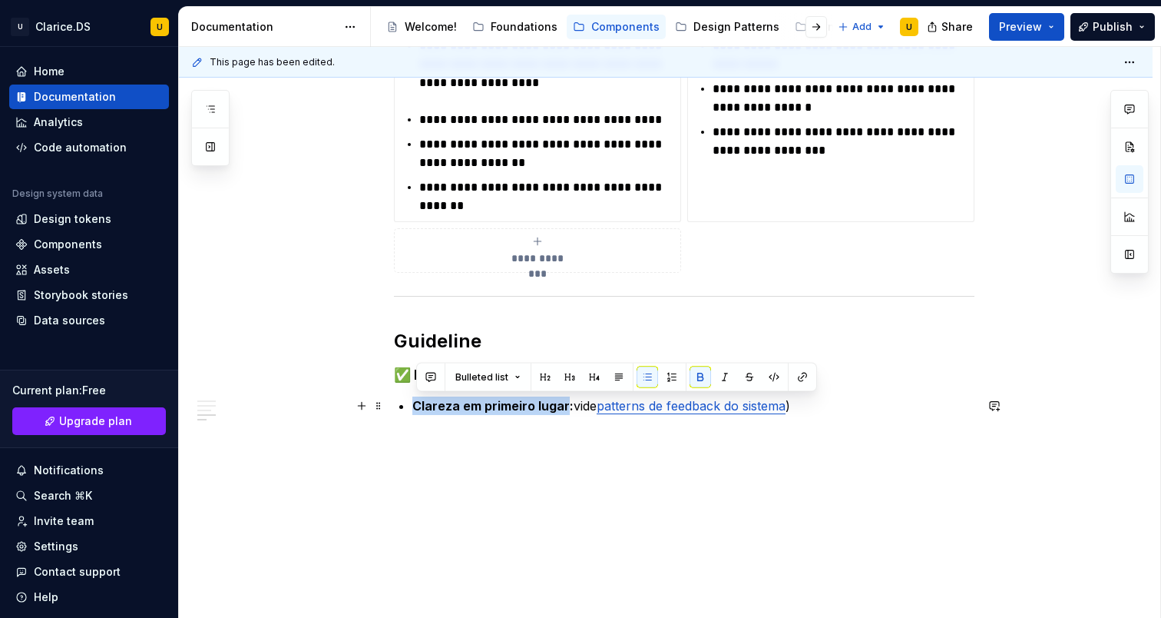
drag, startPoint x: 568, startPoint y: 401, endPoint x: 420, endPoint y: 402, distance: 148.2
click at [420, 402] on strong "Clareza em primeiro lugar:" at bounding box center [492, 405] width 161 height 15
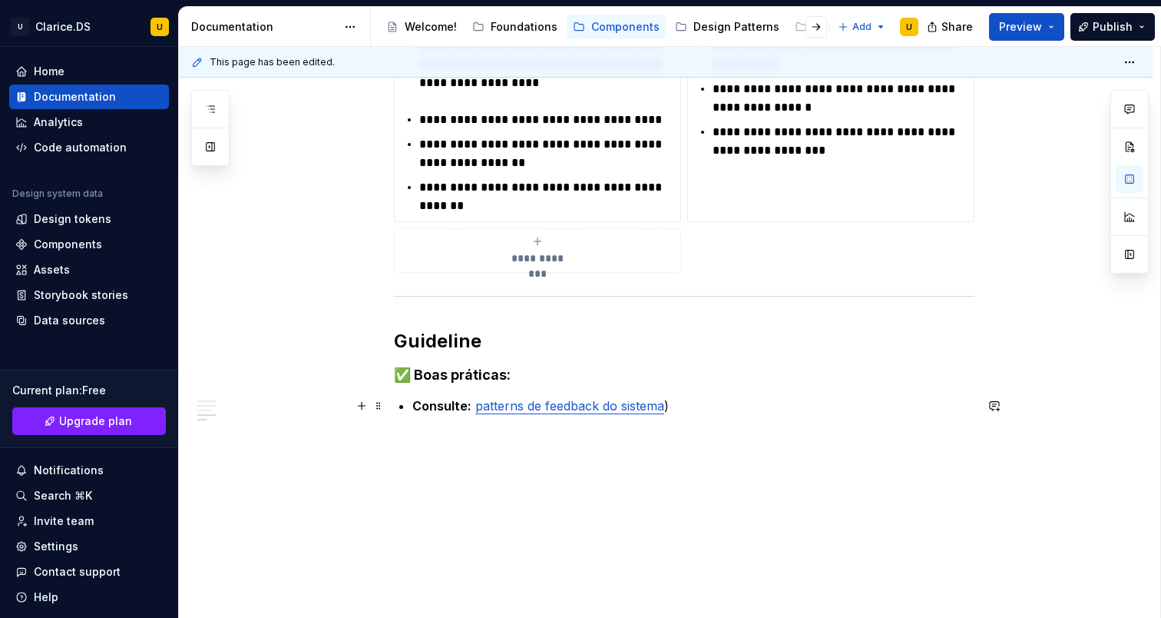
click at [689, 406] on p "Consulte: patterns de feedback do sistema )" at bounding box center [693, 405] width 562 height 18
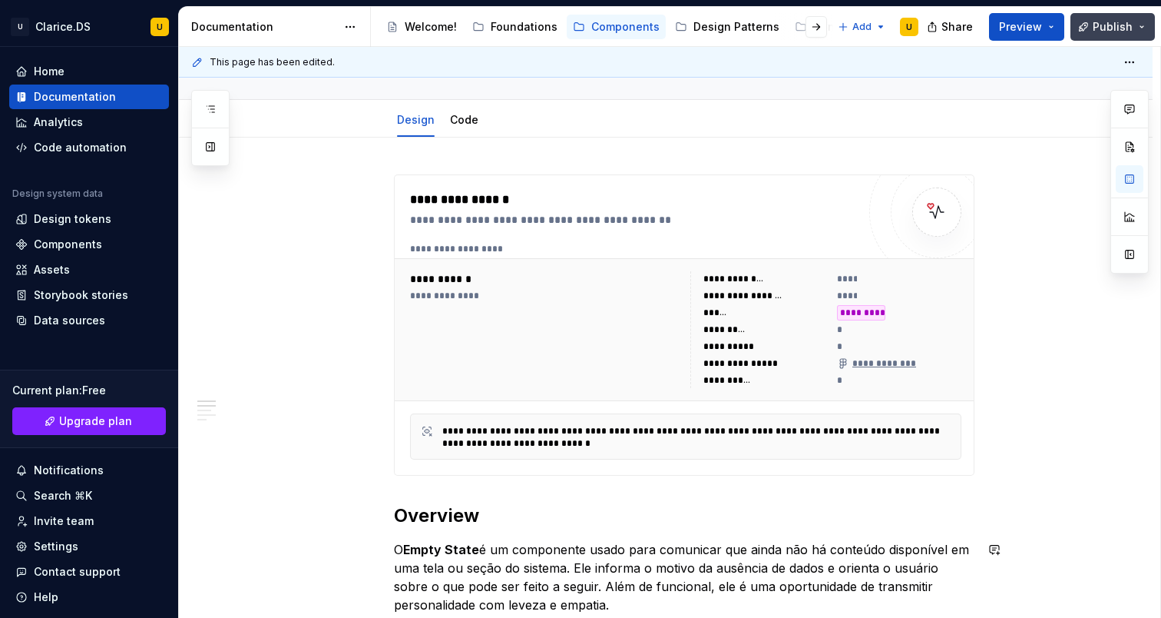
scroll to position [23, 0]
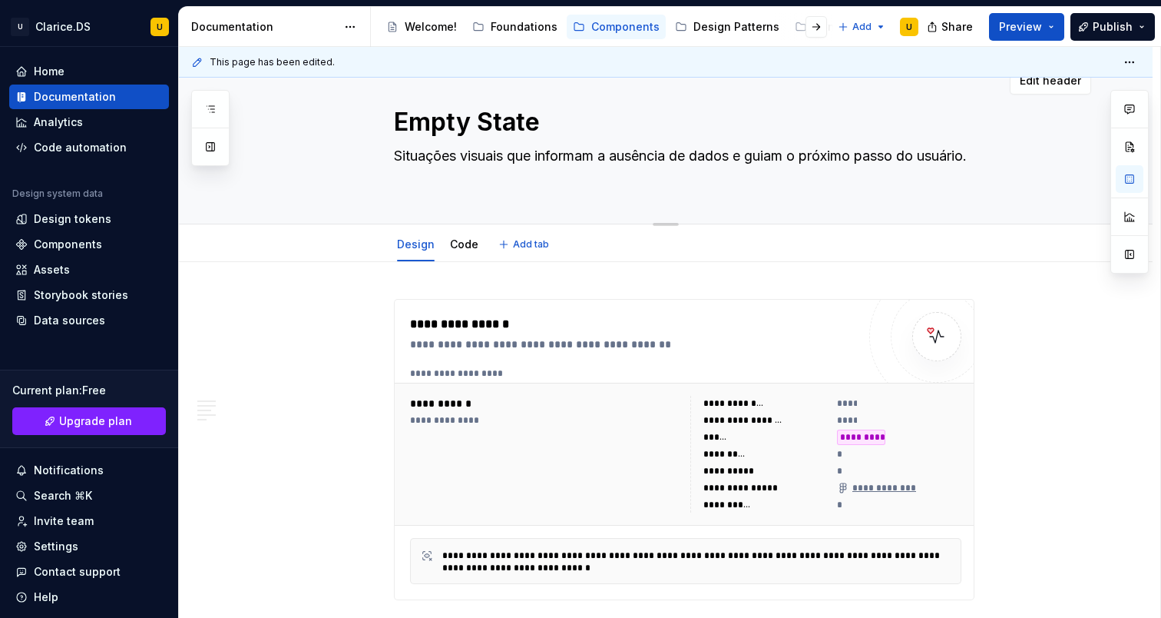
click at [932, 190] on div "Empty State Situações visuais que informam a ausência de dados e guiam o próxim…" at bounding box center [684, 139] width 581 height 169
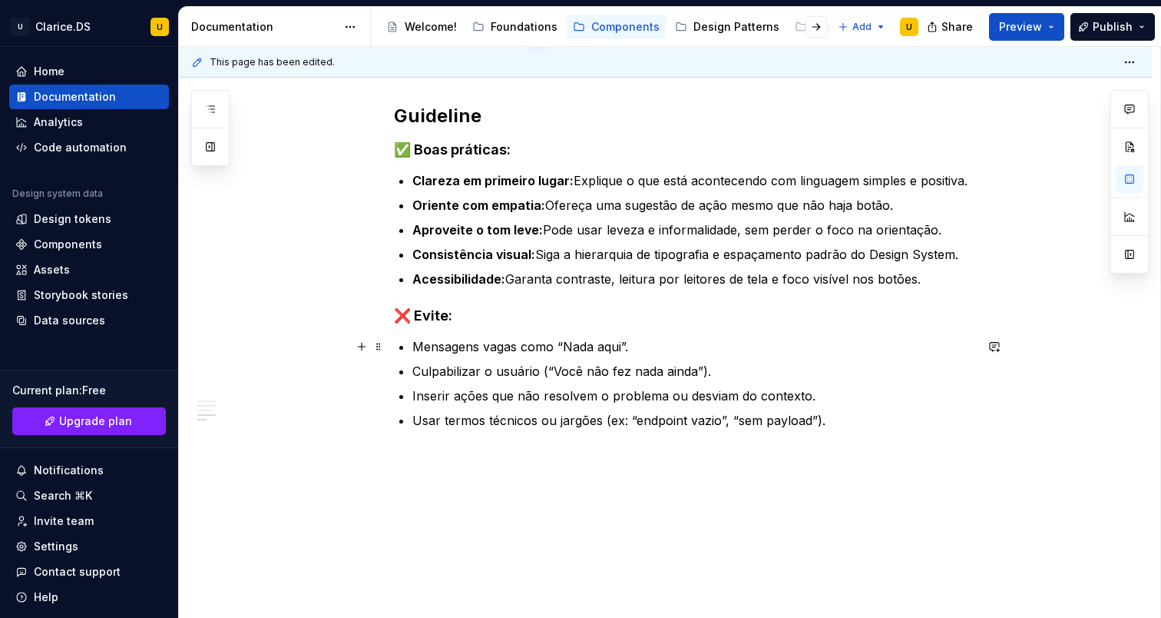
scroll to position [2228, 0]
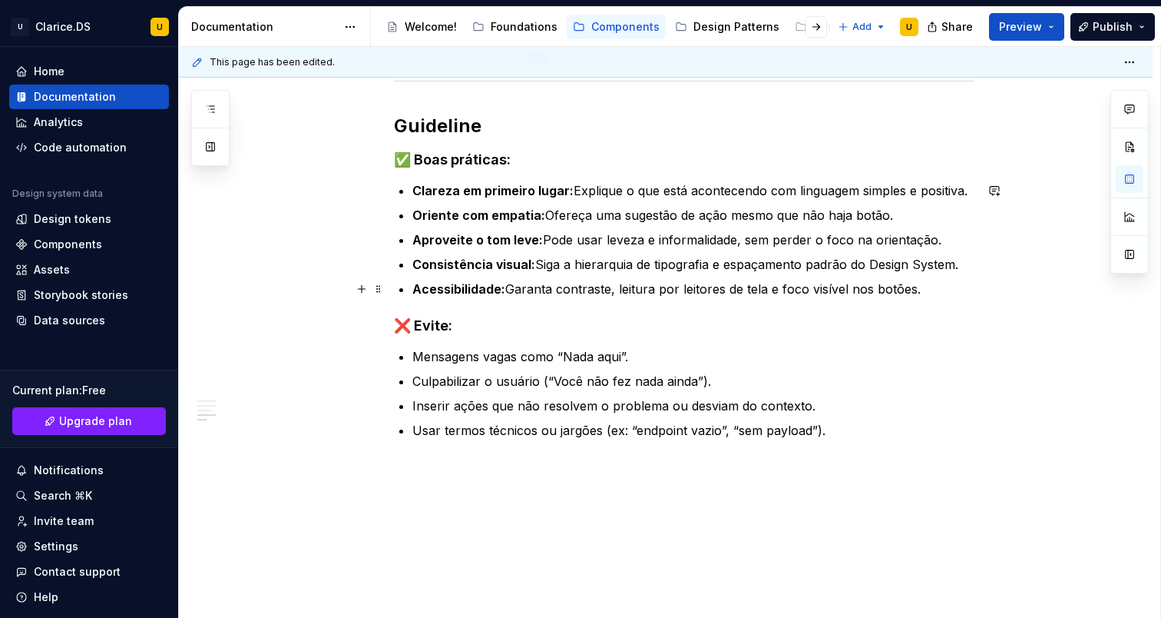
click at [565, 294] on p "Acessibilidade: Garanta contraste, leitura por leitores de tela e foco visível …" at bounding box center [693, 289] width 562 height 18
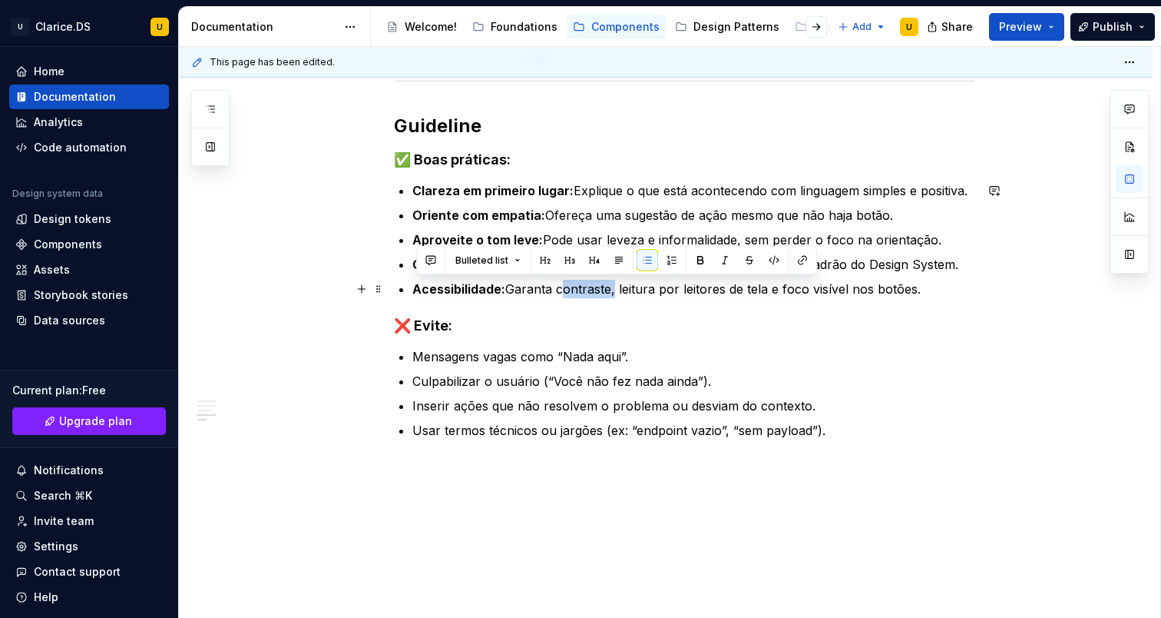
click at [565, 293] on p "Acessibilidade: Garanta contraste, leitura por leitores de tela e foco visível …" at bounding box center [693, 289] width 562 height 18
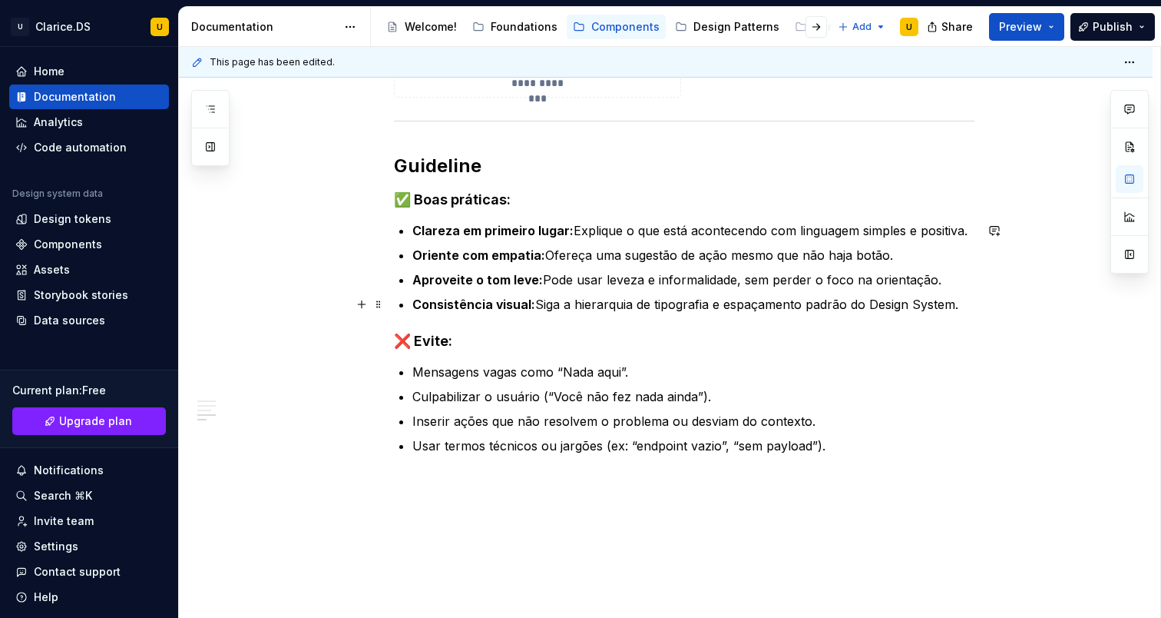
scroll to position [2187, 0]
click at [748, 299] on p "Consistência visual: Siga a hierarquia de tipografia e espaçamento padrão do De…" at bounding box center [693, 305] width 562 height 18
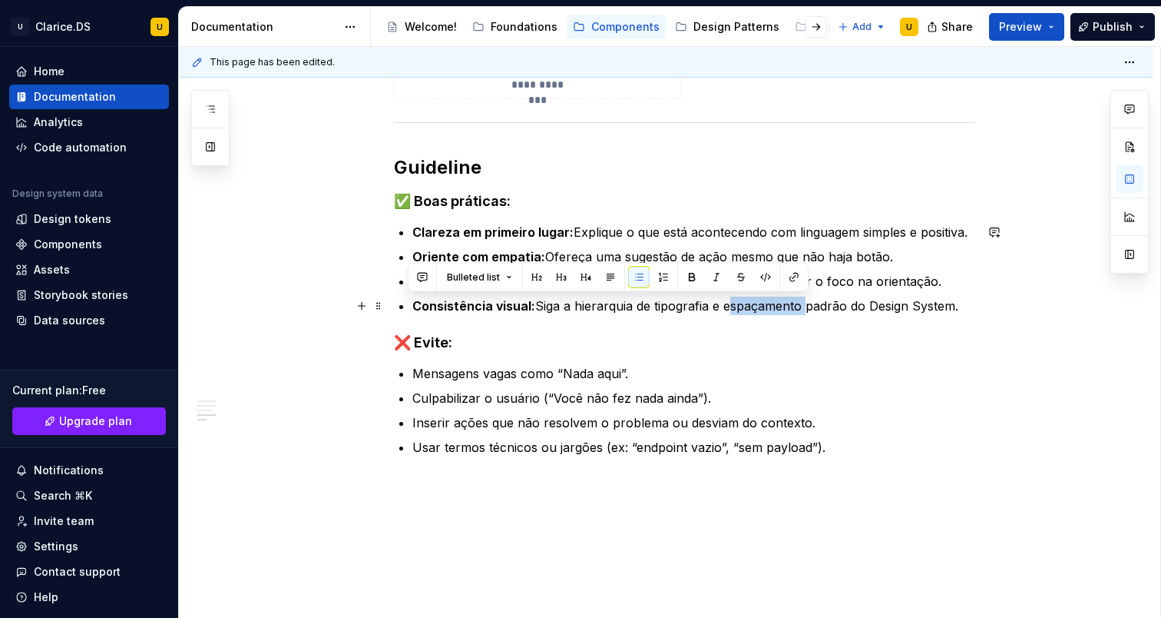
click at [748, 299] on p "Consistência visual: Siga a hierarquia de tipografia e espaçamento padrão do De…" at bounding box center [693, 305] width 562 height 18
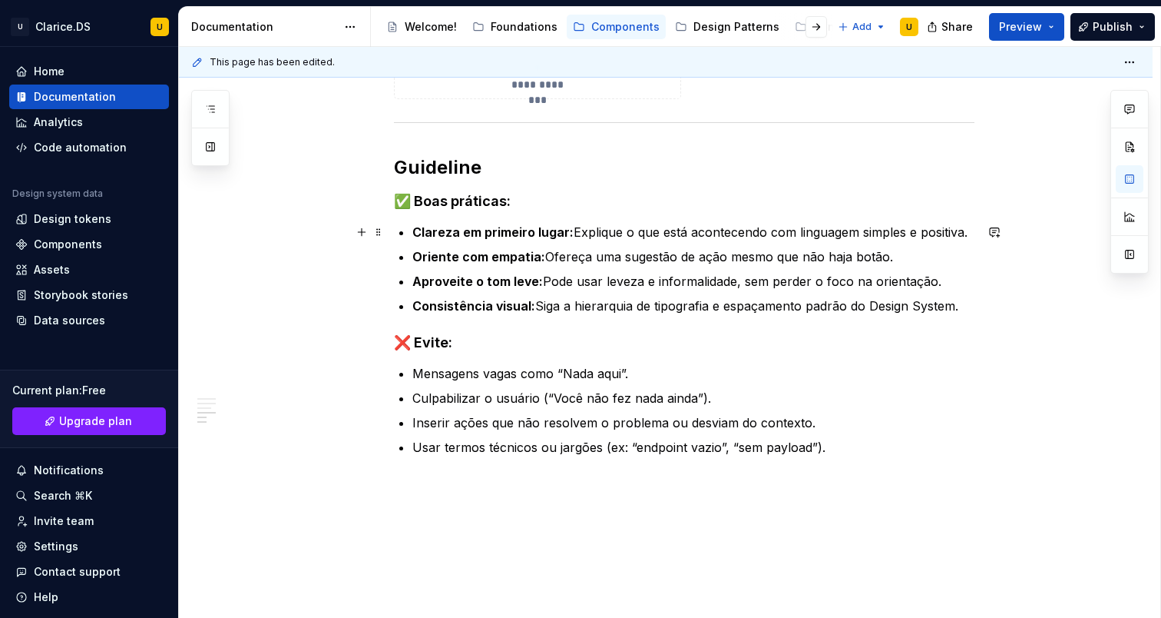
click at [495, 240] on p "Clareza em primeiro lugar: Explique o que está acontecendo com linguagem simple…" at bounding box center [693, 232] width 562 height 18
click at [498, 303] on strong "Consistência visual:" at bounding box center [473, 305] width 123 height 15
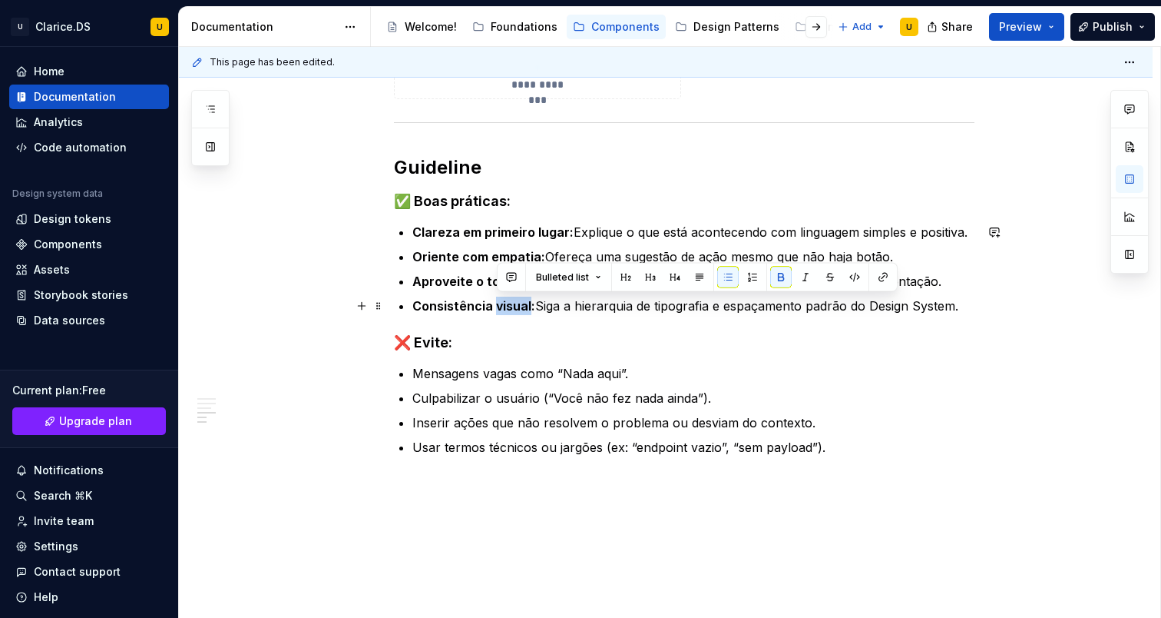
click at [498, 303] on strong "Consistência visual:" at bounding box center [473, 305] width 123 height 15
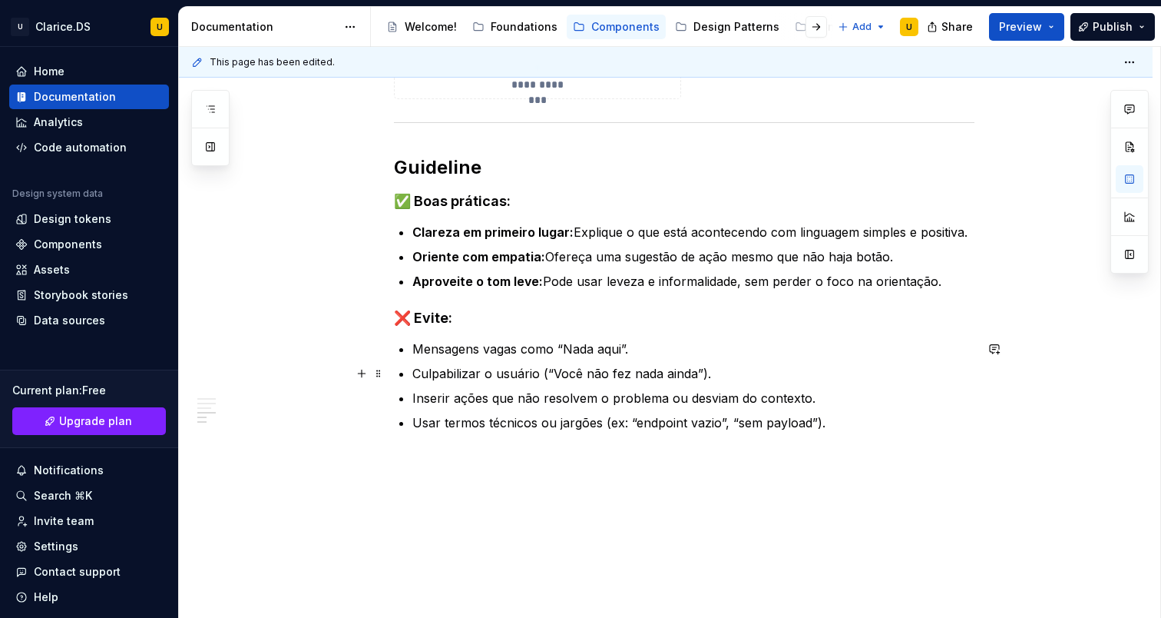
click at [536, 377] on p "Culpabilizar o usuário (“Você não fez nada ainda”)." at bounding box center [693, 373] width 562 height 18
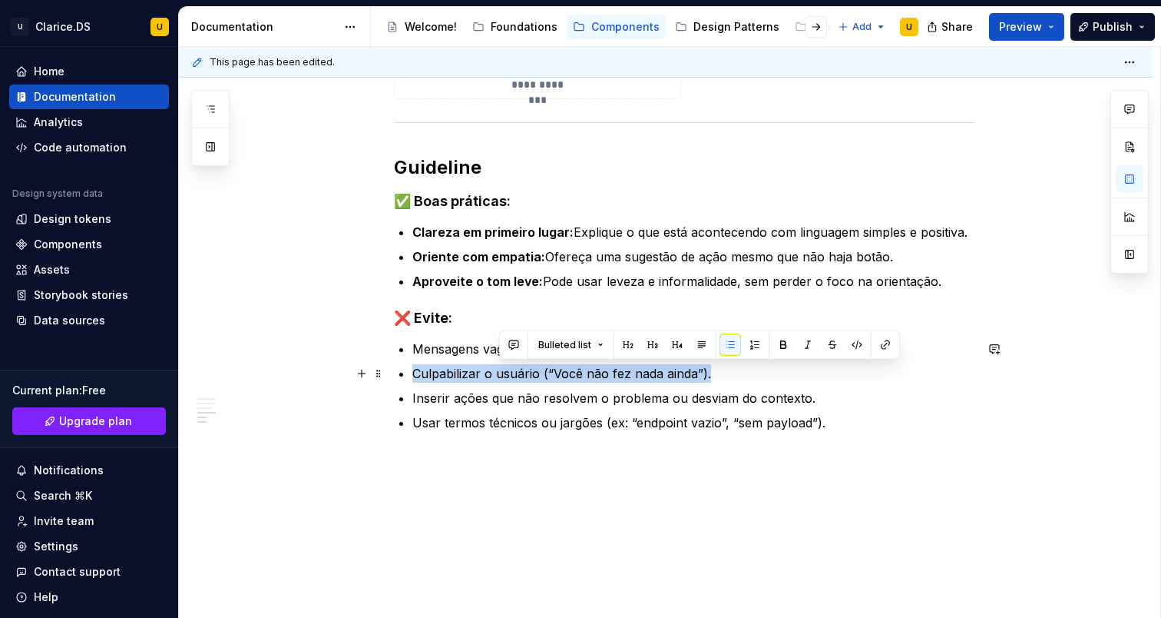
click at [536, 377] on p "Culpabilizar o usuário (“Você não fez nada ainda”)." at bounding box center [693, 373] width 562 height 18
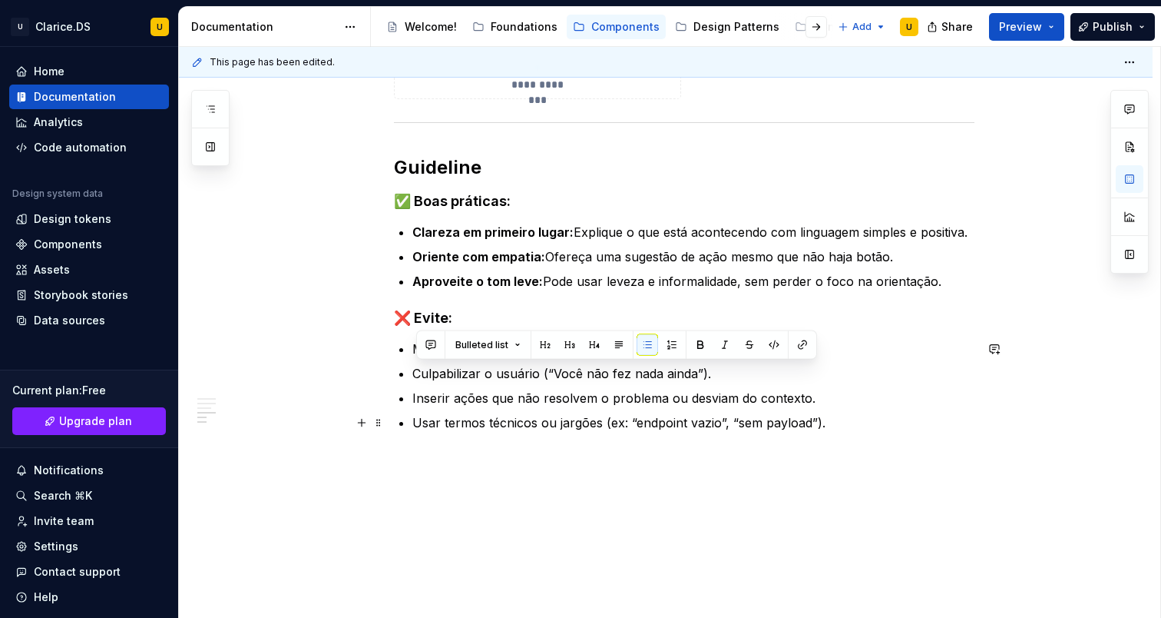
click at [501, 426] on p "Usar termos técnicos ou jargões (ex: “endpoint vazio”, “sem payload”)." at bounding box center [693, 422] width 562 height 18
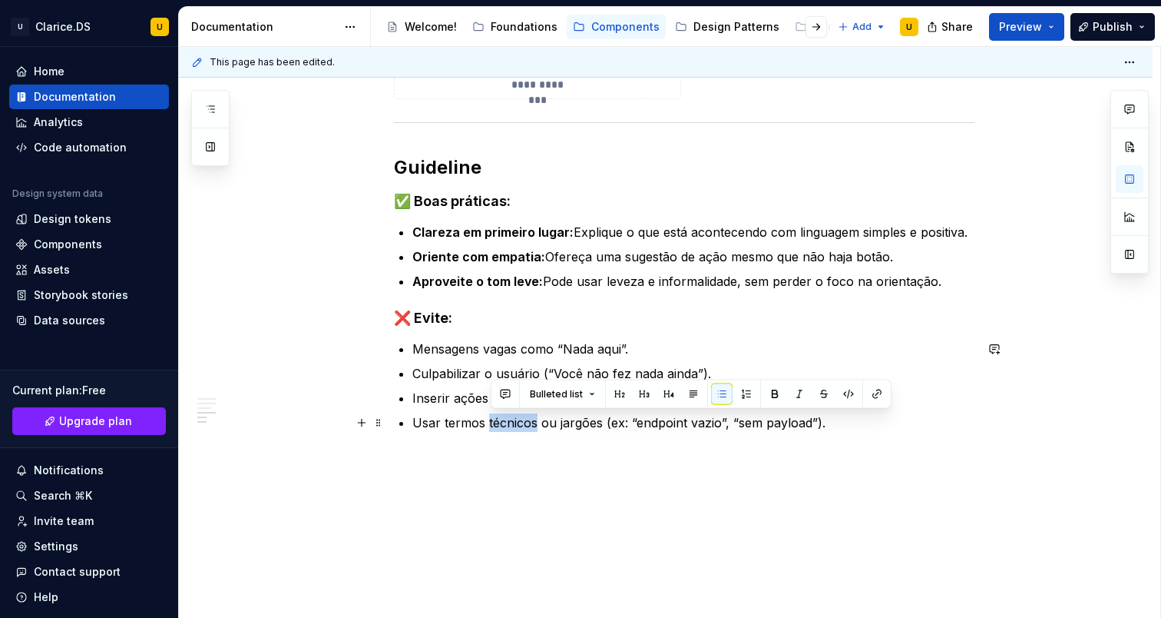
click at [501, 426] on p "Usar termos técnicos ou jargões (ex: “endpoint vazio”, “sem payload”)." at bounding box center [693, 422] width 562 height 18
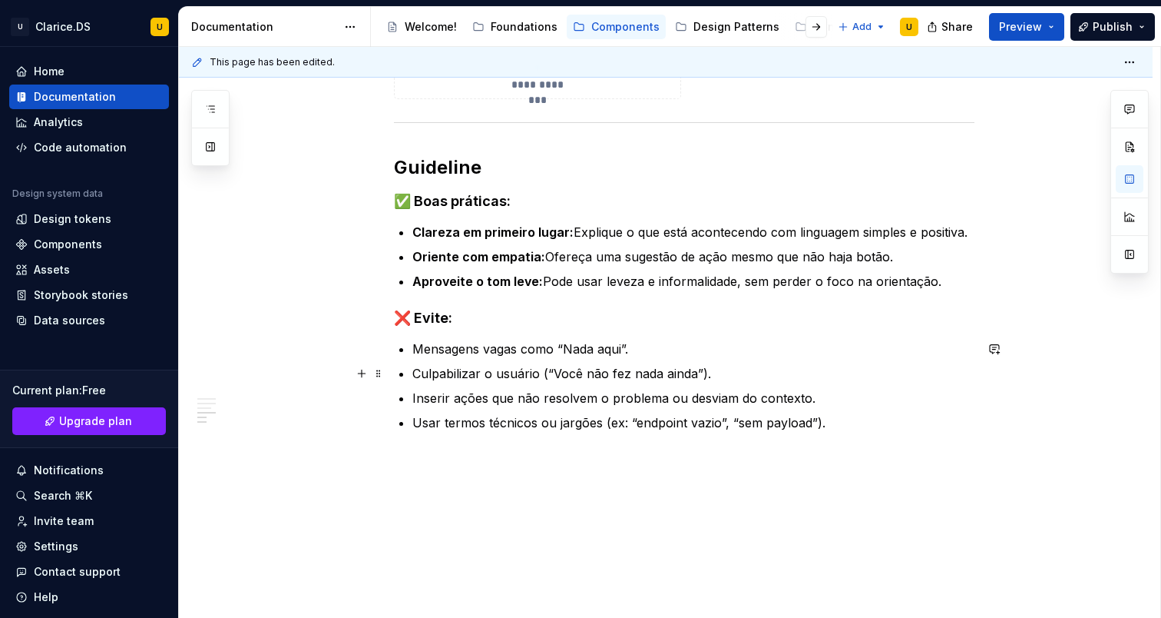
click at [455, 368] on p "Culpabilizar o usuário (“Você não fez nada ainda”)." at bounding box center [693, 373] width 562 height 18
click at [399, 461] on p "vide patterns de feedback do sistema )" at bounding box center [684, 459] width 581 height 18
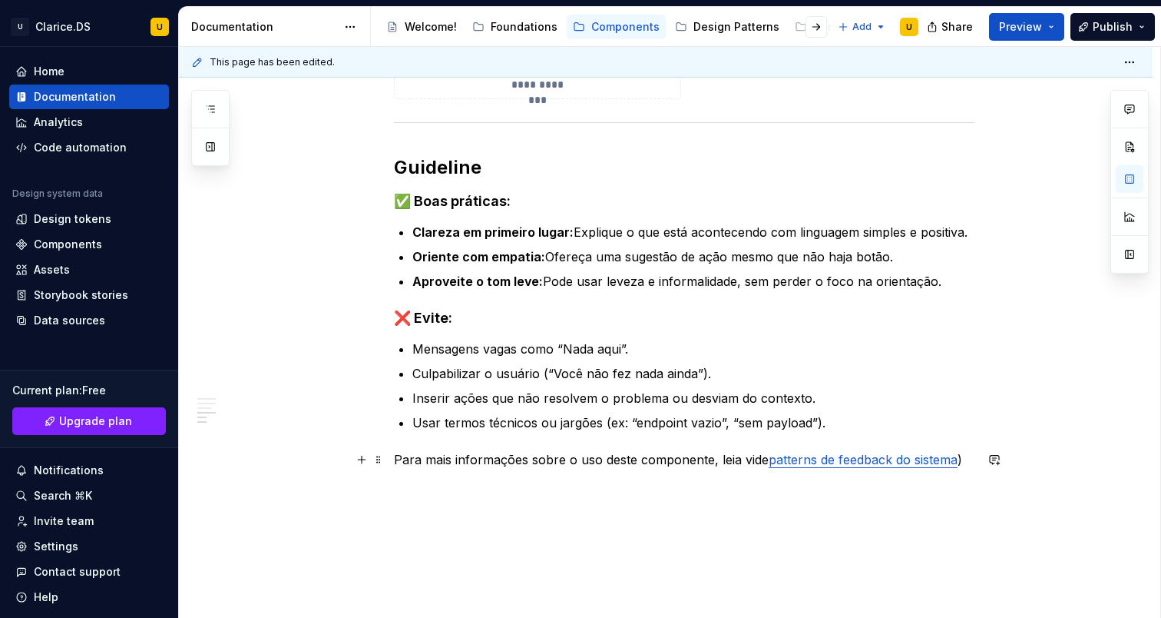
click at [757, 454] on p "Para mais informações sobre o uso deste componente, leia vide patterns de feedb…" at bounding box center [684, 459] width 581 height 18
click at [970, 460] on p "Para mais informações sobre o uso deste componente, leia os patterns de feedbac…" at bounding box center [684, 459] width 581 height 18
click at [903, 462] on link "patterns de feedback do sistema" at bounding box center [854, 459] width 189 height 15
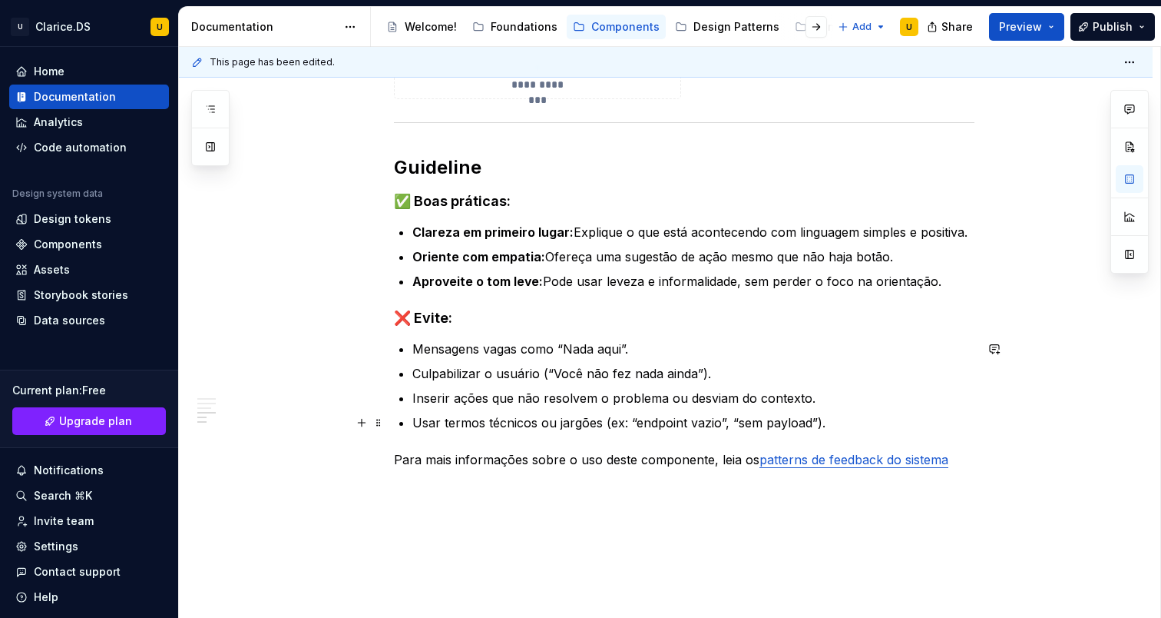
click at [932, 421] on p "Usar termos técnicos ou jargões (ex: “endpoint vazio”, “sem payload”)." at bounding box center [693, 422] width 562 height 18
click at [928, 465] on link "patterns de feedback do sistema" at bounding box center [854, 459] width 189 height 15
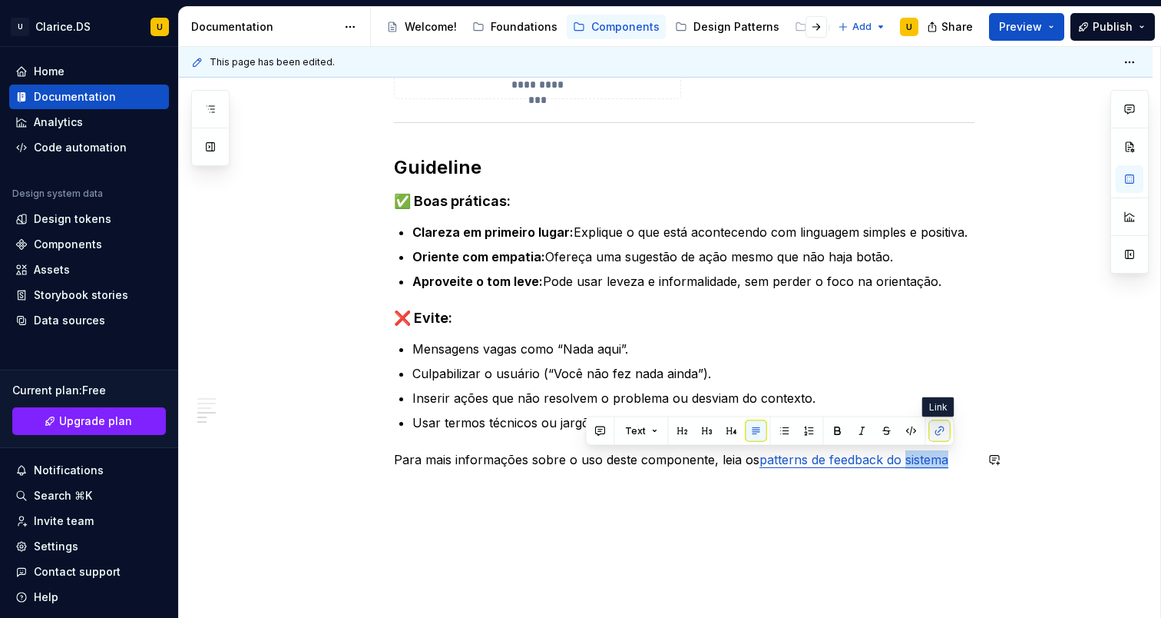
click at [938, 428] on button "button" at bounding box center [940, 431] width 22 height 22
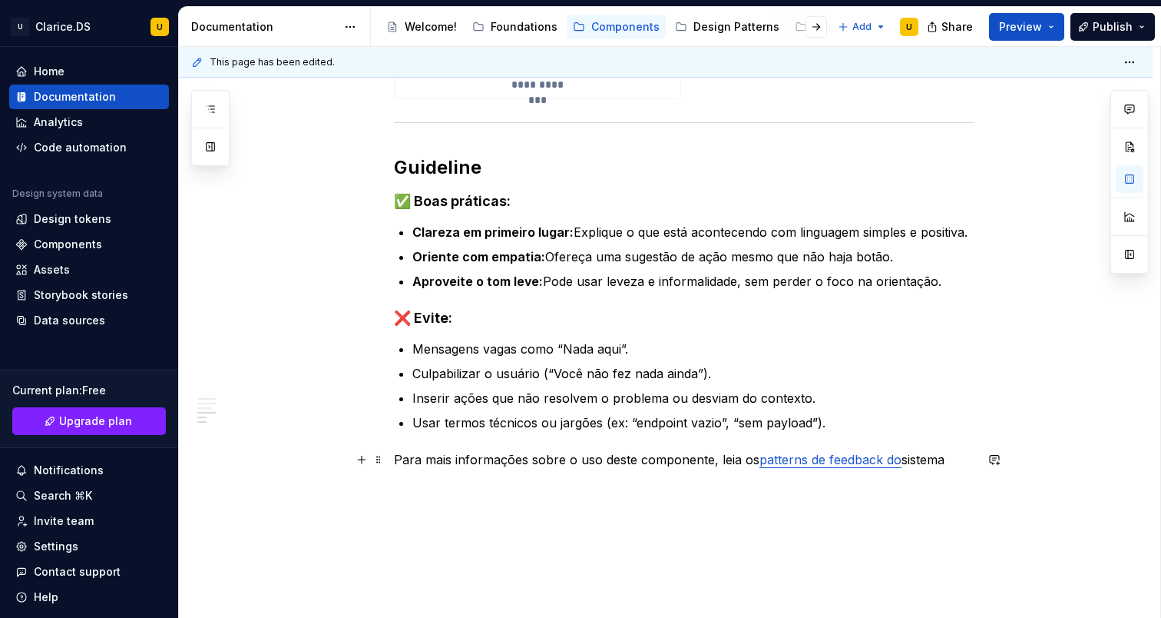
click at [869, 464] on link "patterns de feedback do" at bounding box center [831, 459] width 142 height 15
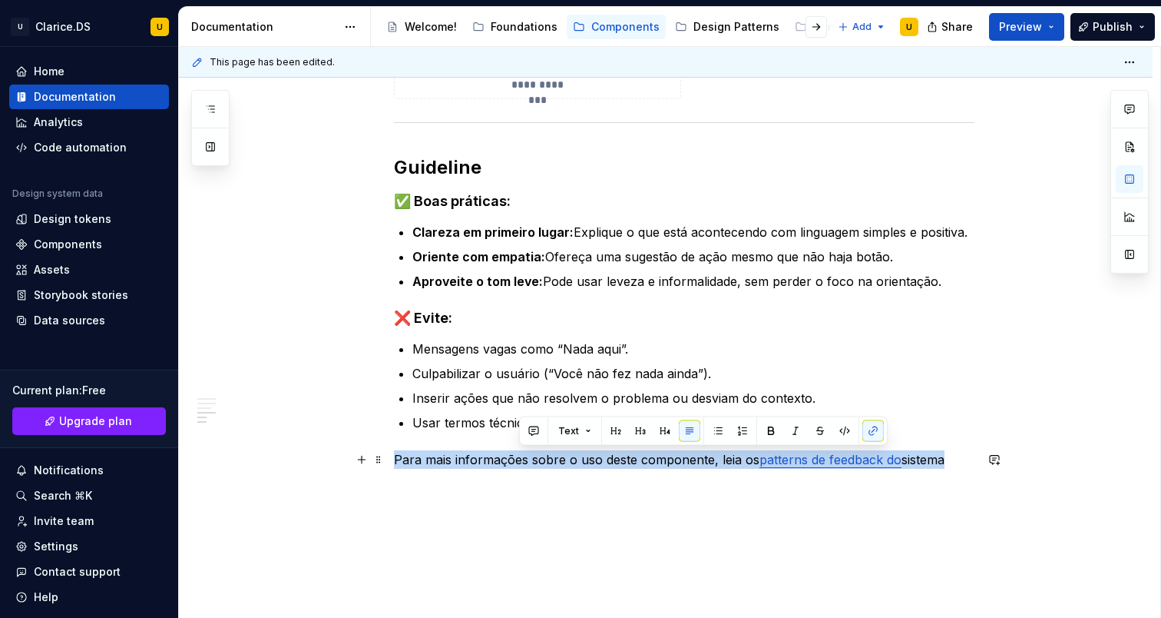
click at [869, 464] on link "patterns de feedback do" at bounding box center [831, 459] width 142 height 15
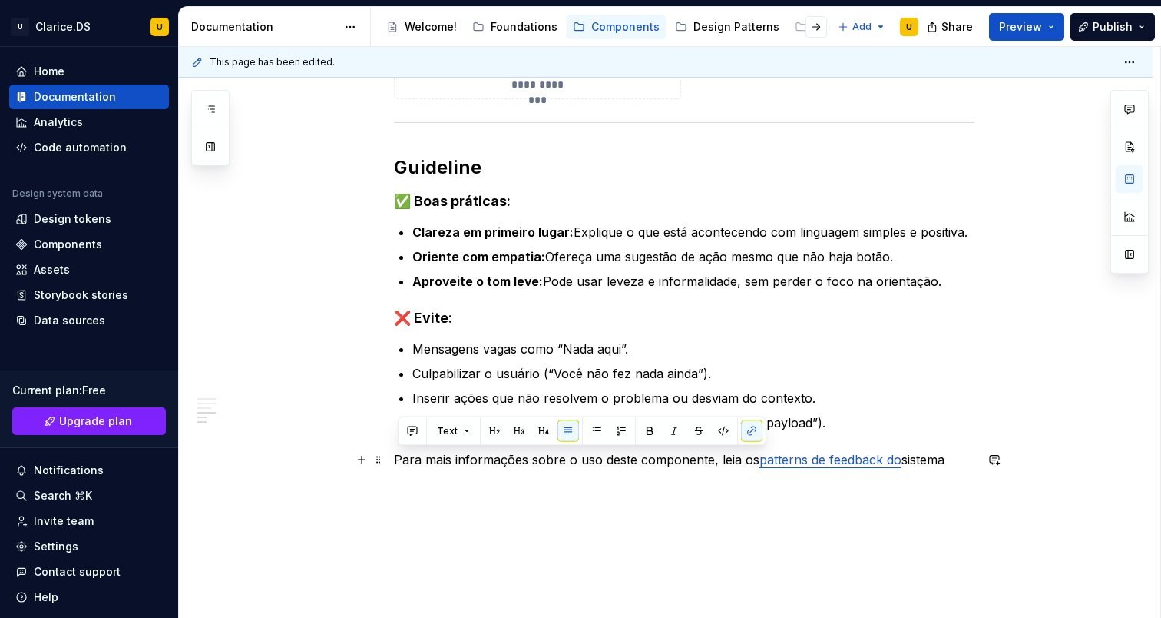
click at [796, 466] on p "Para mais informações sobre o uso deste componente, leia os patterns de feedbac…" at bounding box center [684, 459] width 581 height 18
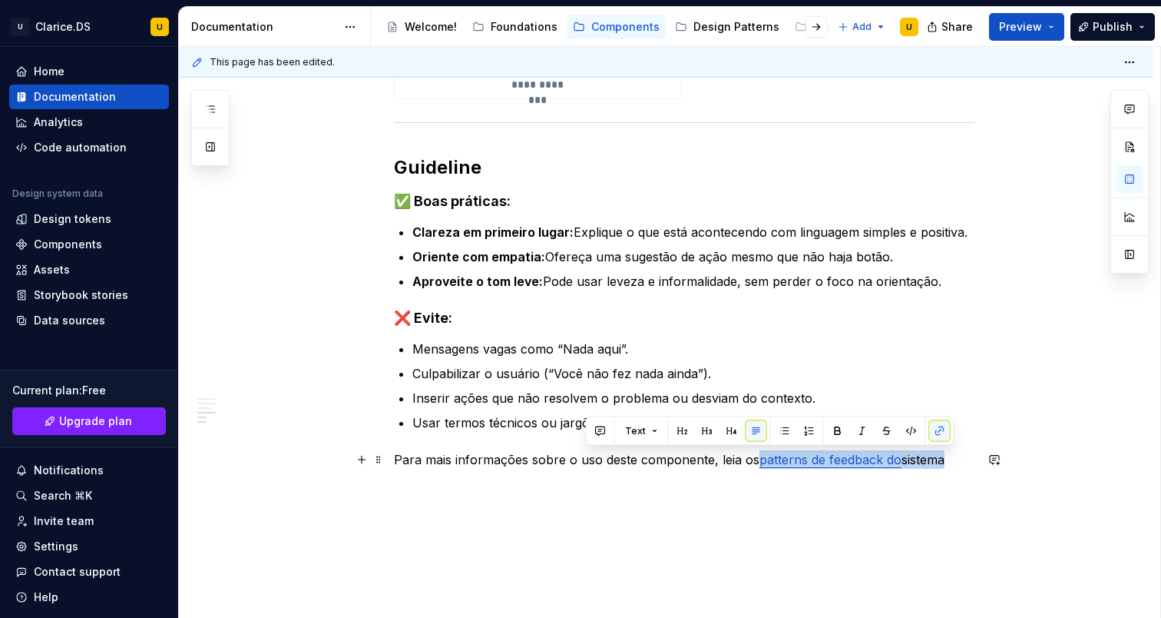
drag, startPoint x: 764, startPoint y: 460, endPoint x: 953, endPoint y: 455, distance: 189.0
click at [956, 456] on p "Para mais informações sobre o uso deste componente, leia os patterns de feedbac…" at bounding box center [684, 459] width 581 height 18
click at [931, 427] on button "button" at bounding box center [940, 431] width 22 height 22
click at [939, 432] on button "button" at bounding box center [940, 431] width 22 height 22
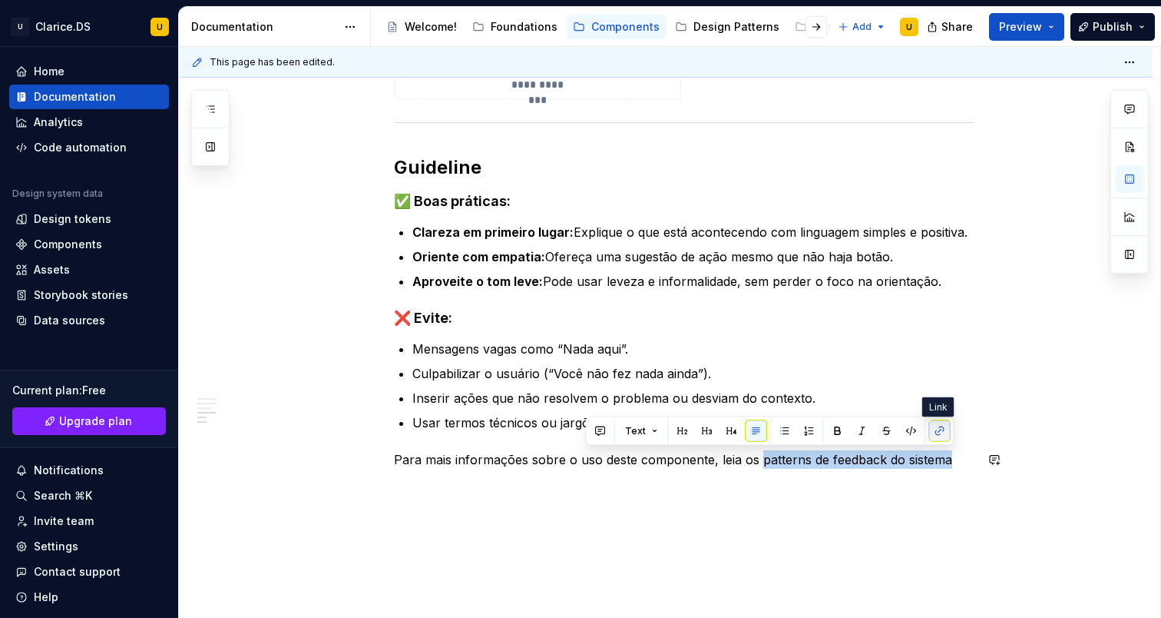
click at [939, 437] on button "button" at bounding box center [940, 431] width 22 height 22
click at [946, 465] on p "Para mais informações sobre o uso deste componente, leia os patterns de feedbac…" at bounding box center [684, 459] width 581 height 18
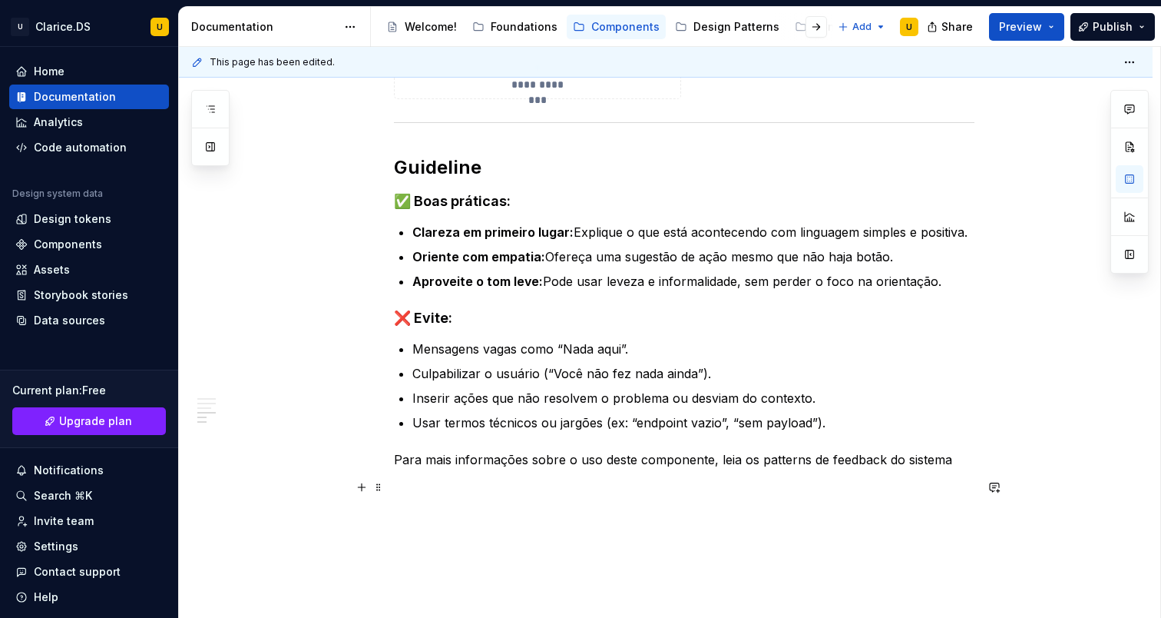
click at [934, 483] on p at bounding box center [684, 487] width 581 height 18
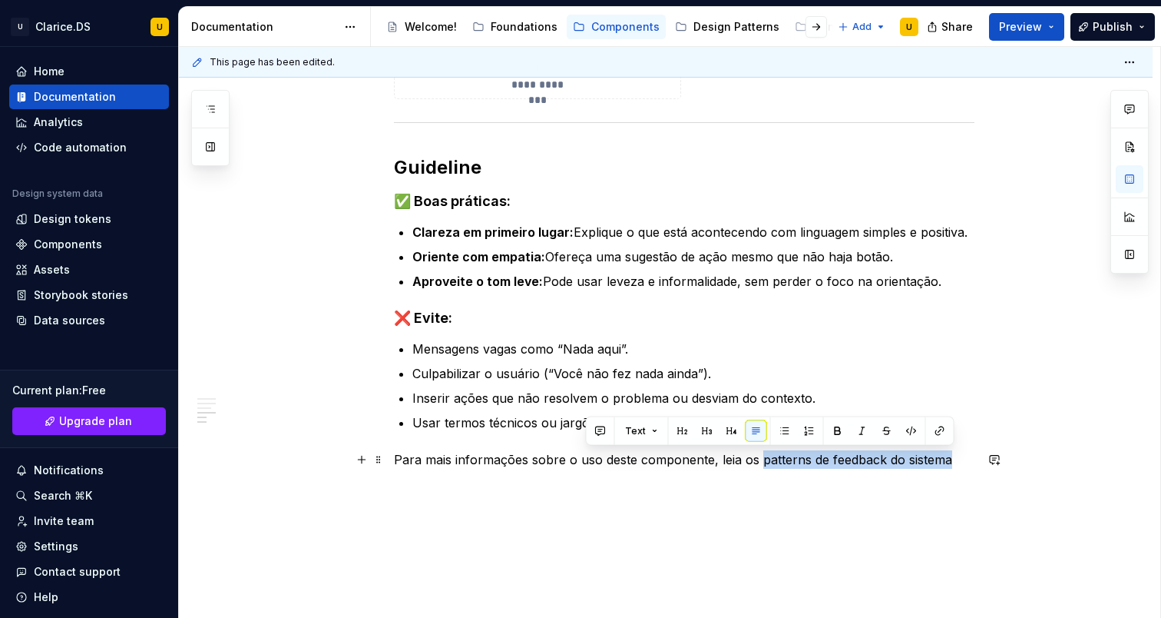
drag, startPoint x: 790, startPoint y: 460, endPoint x: 957, endPoint y: 456, distance: 167.5
click at [958, 457] on p "Para mais informações sobre o uso deste componente, leia os patterns de feedbac…" at bounding box center [684, 459] width 581 height 18
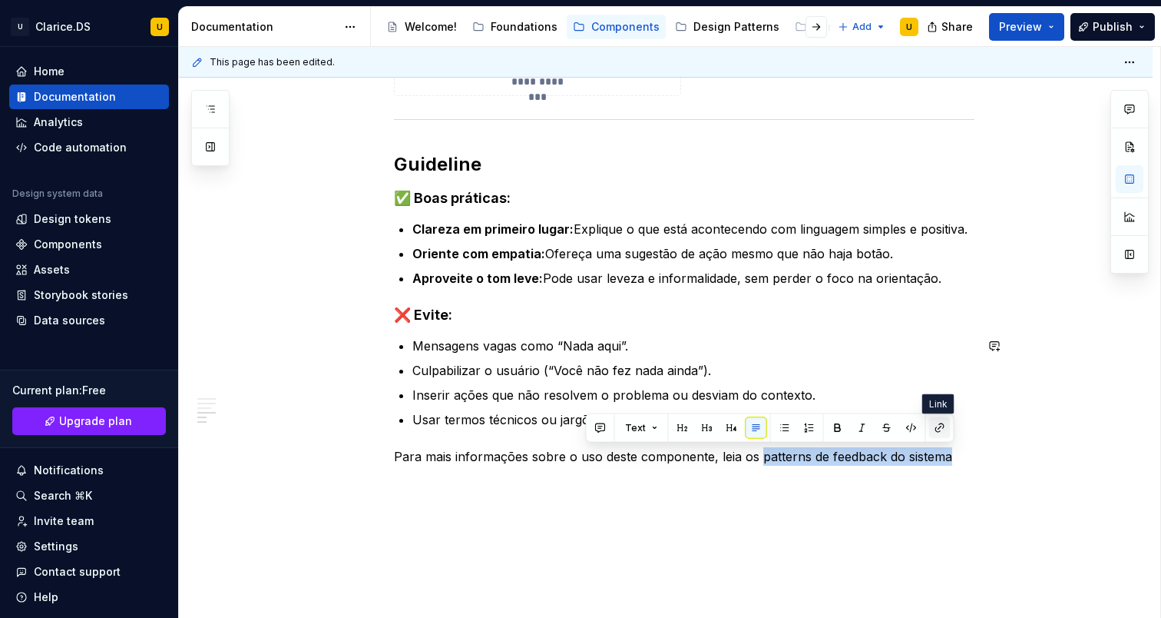
click at [942, 429] on button "button" at bounding box center [940, 428] width 22 height 22
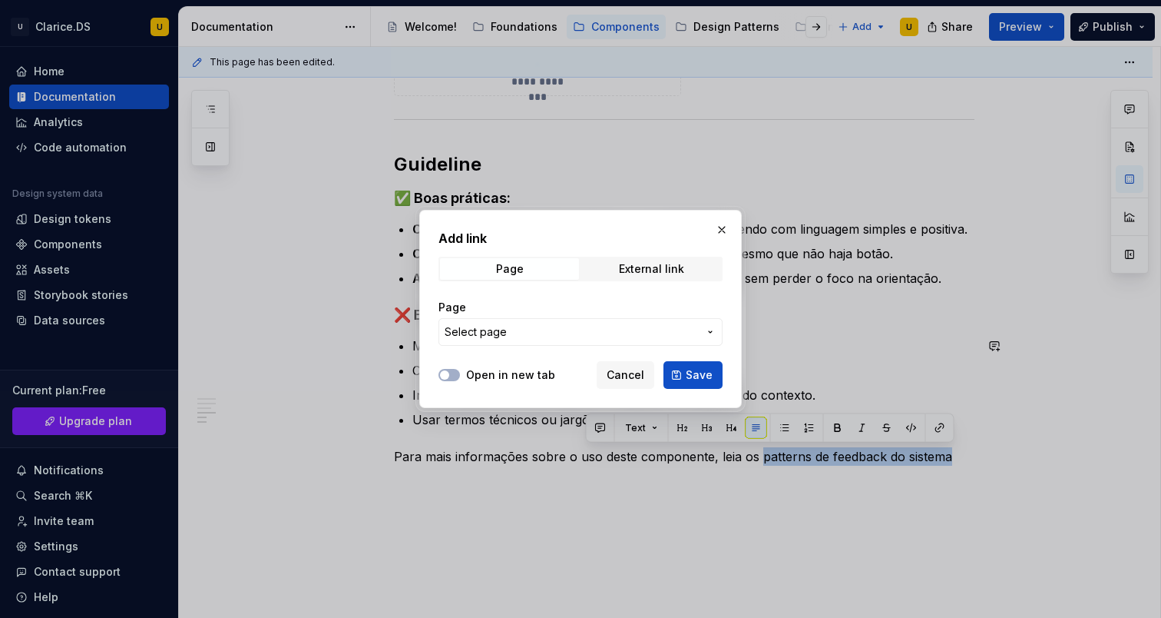
click at [567, 328] on span "Select page" at bounding box center [571, 331] width 253 height 15
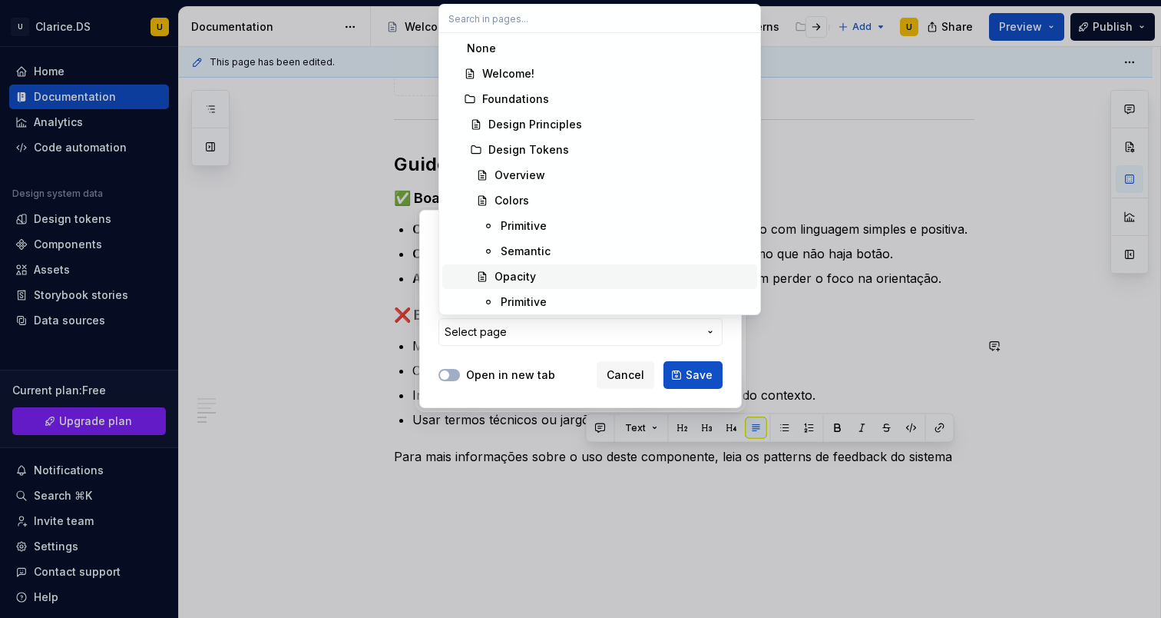
click at [984, 234] on div at bounding box center [580, 309] width 1161 height 618
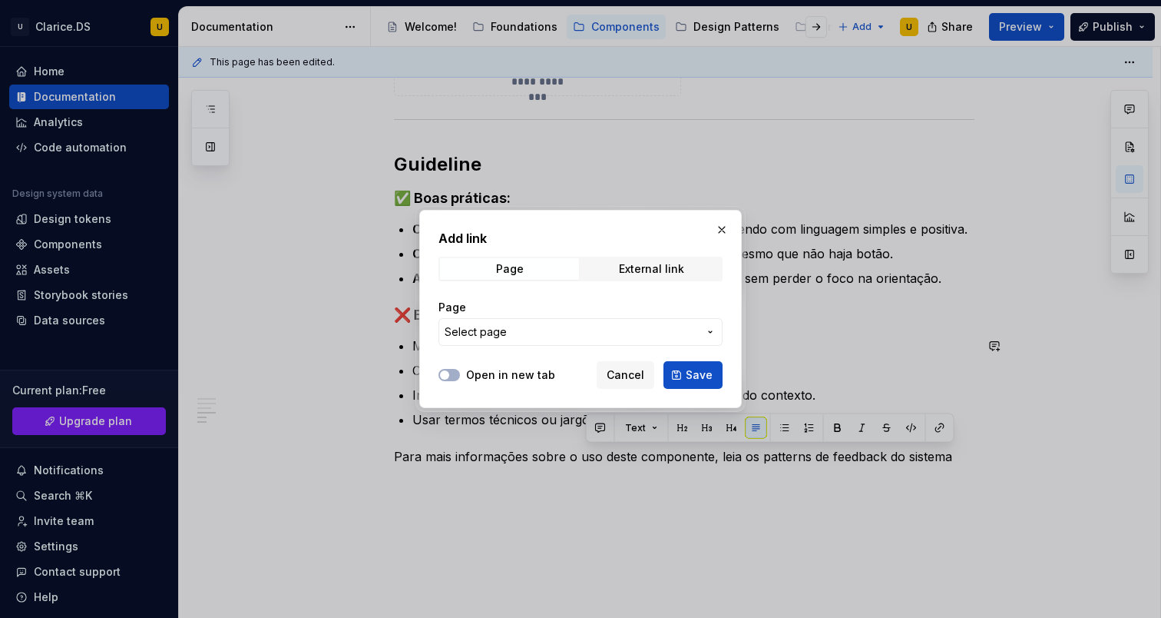
click at [530, 330] on span "Select page" at bounding box center [571, 331] width 253 height 15
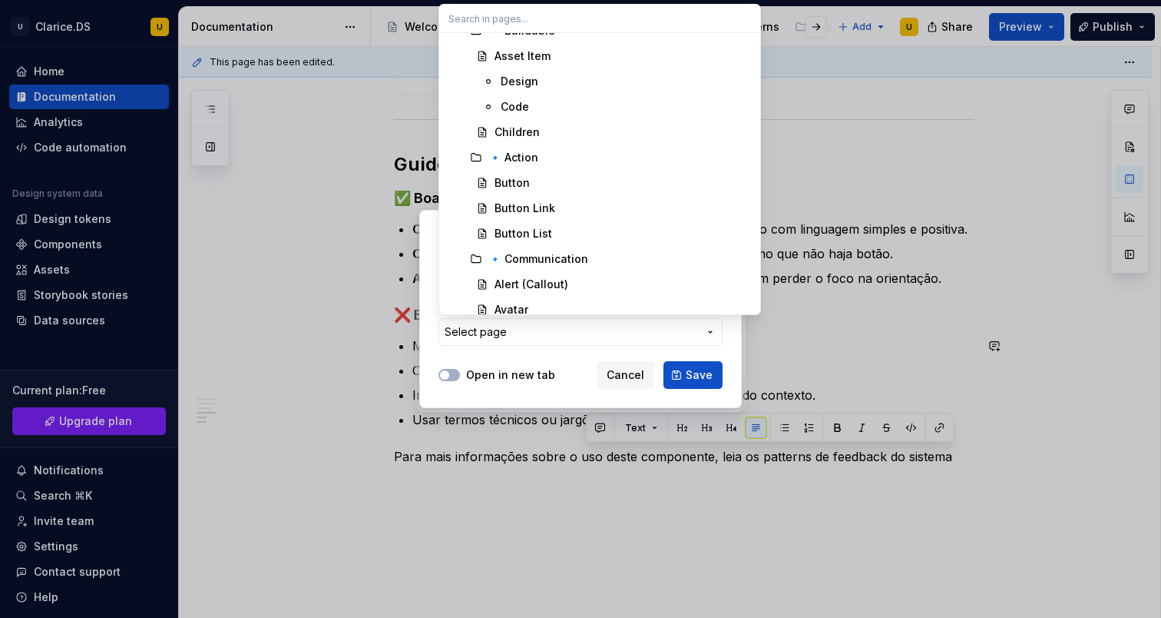
scroll to position [0, 0]
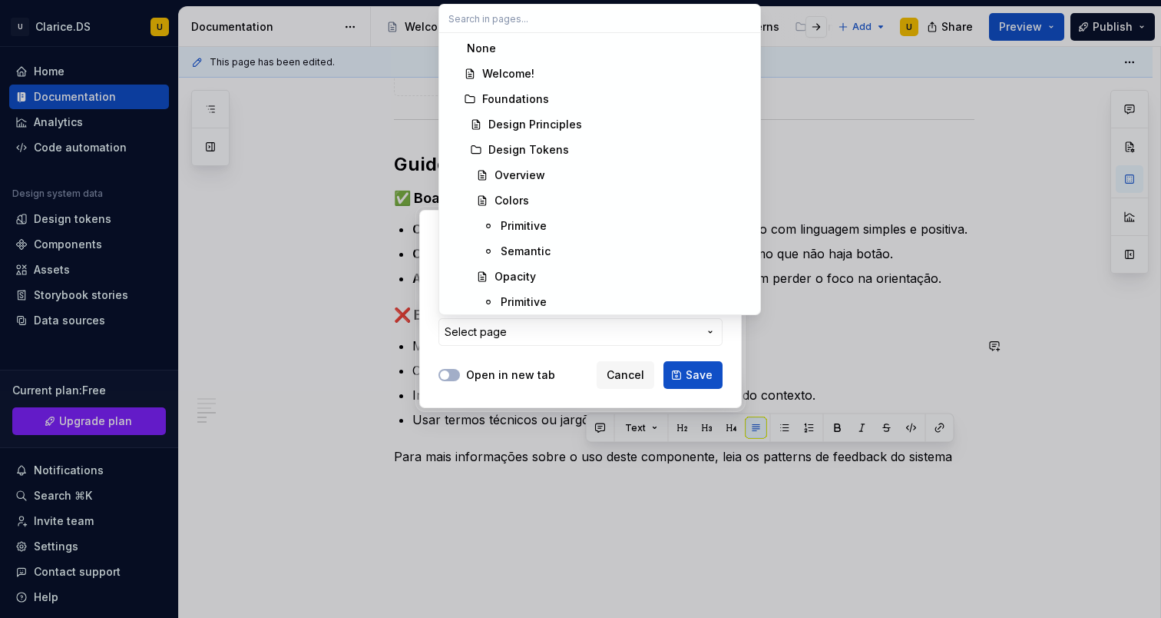
click at [435, 337] on div "Add link Page External link Page Select page Open in new tab Cancel Save" at bounding box center [580, 309] width 1161 height 618
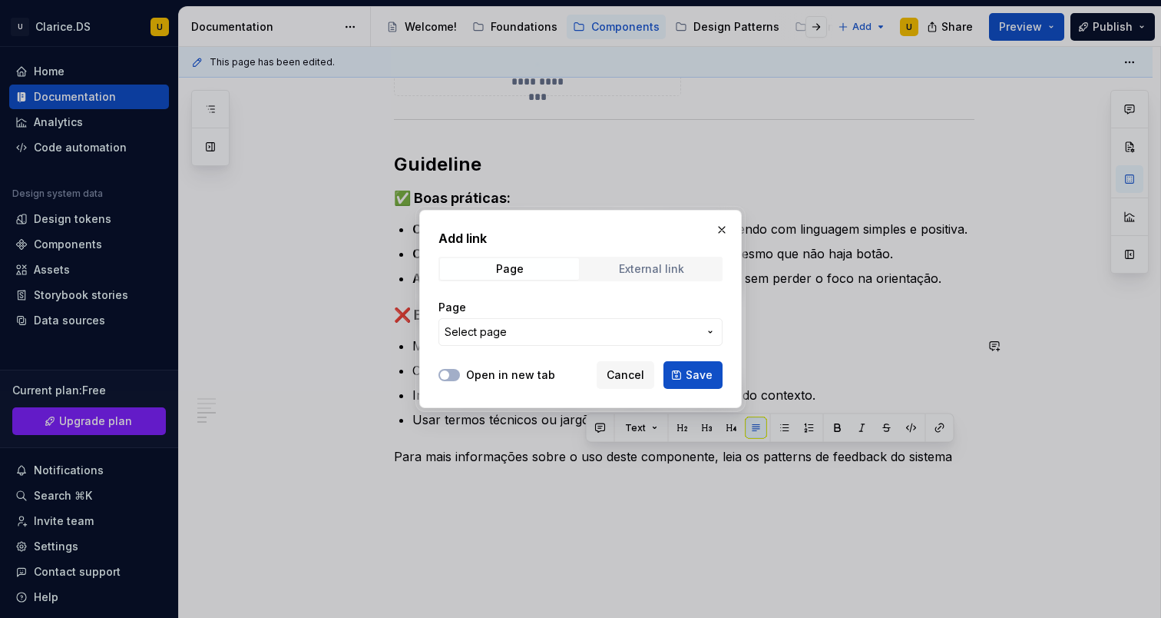
click at [631, 274] on div "External link" at bounding box center [651, 269] width 65 height 12
click at [503, 274] on div "Page" at bounding box center [510, 269] width 28 height 12
click at [525, 326] on span "Select page" at bounding box center [571, 331] width 253 height 15
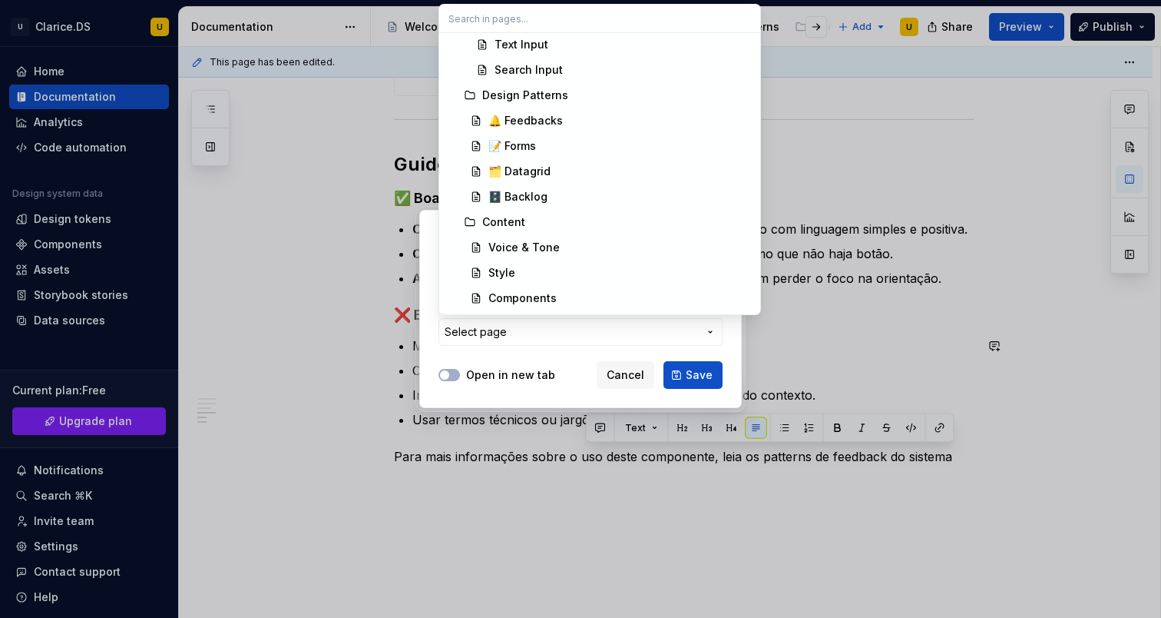
scroll to position [2334, 0]
click at [525, 126] on div "🔔 Feedbacks" at bounding box center [525, 121] width 75 height 15
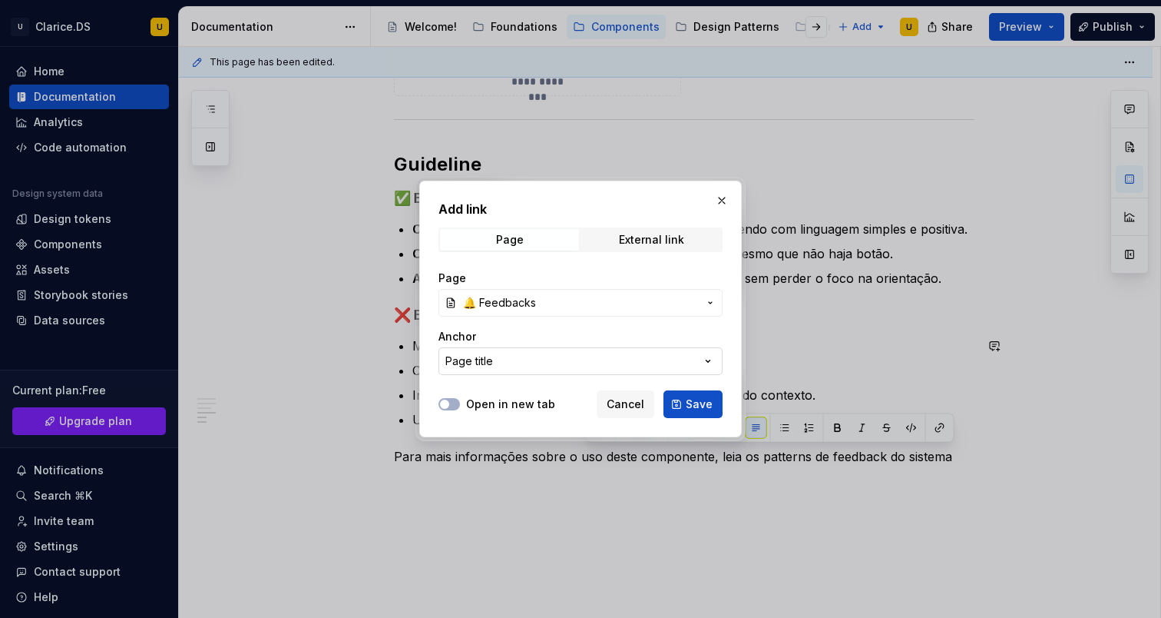
click at [654, 369] on button "Page title" at bounding box center [581, 361] width 284 height 28
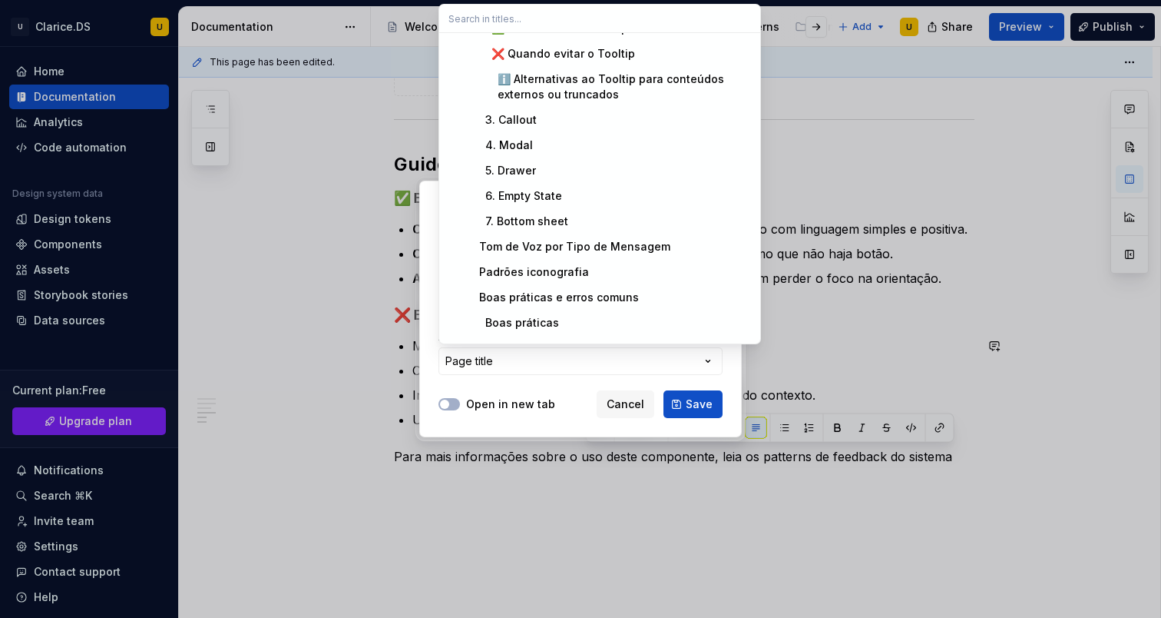
scroll to position [271, 0]
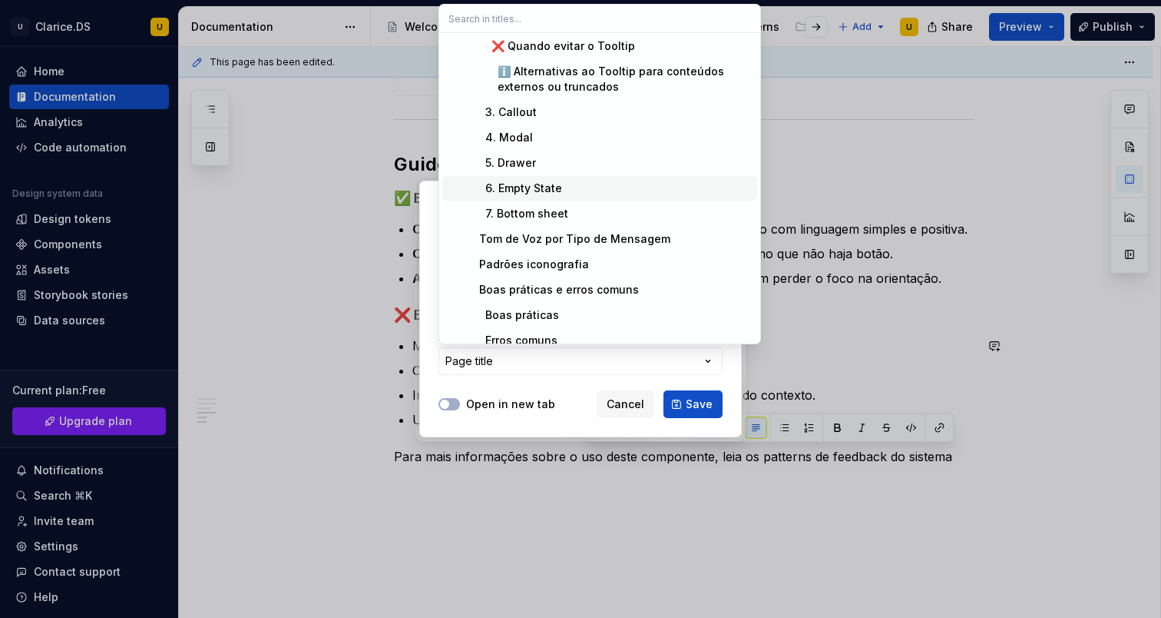
click at [557, 191] on div "6. Empty State" at bounding box center [514, 187] width 95 height 15
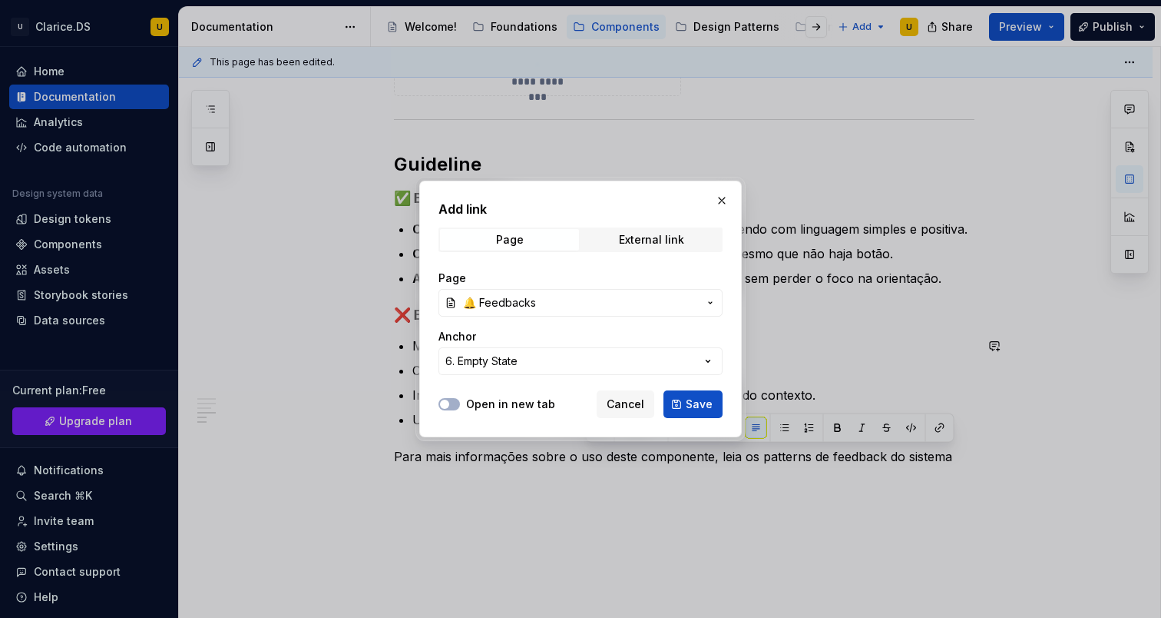
click at [474, 405] on label "Open in new tab" at bounding box center [510, 403] width 89 height 15
click at [460, 405] on button "Open in new tab" at bounding box center [450, 404] width 22 height 12
click at [693, 406] on span "Save" at bounding box center [699, 403] width 27 height 15
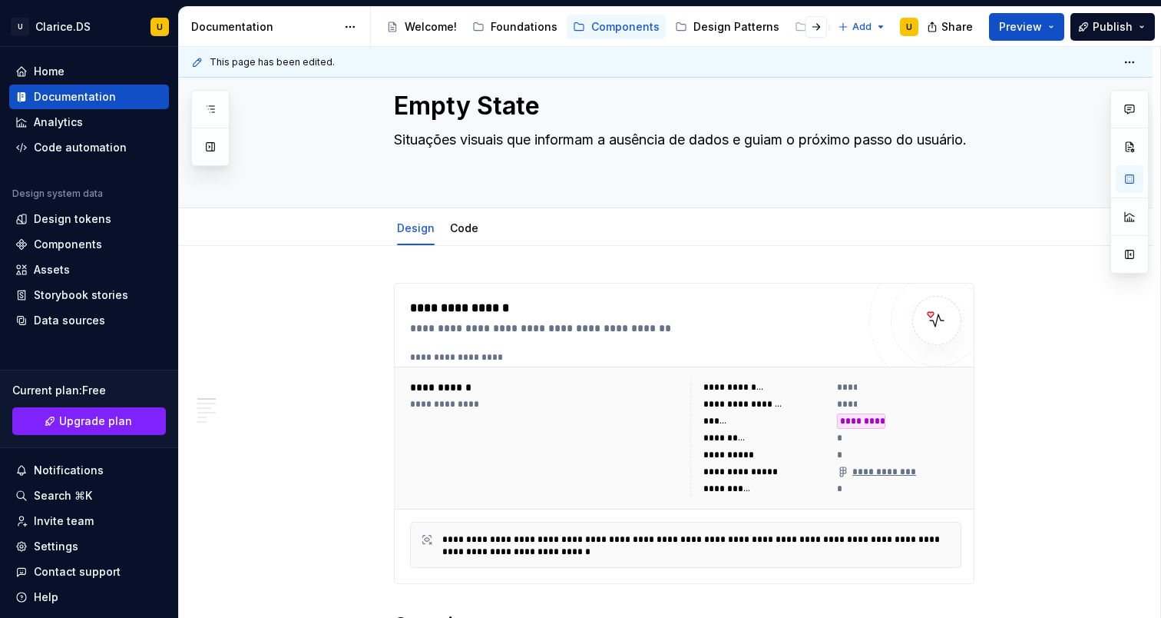
scroll to position [0, 0]
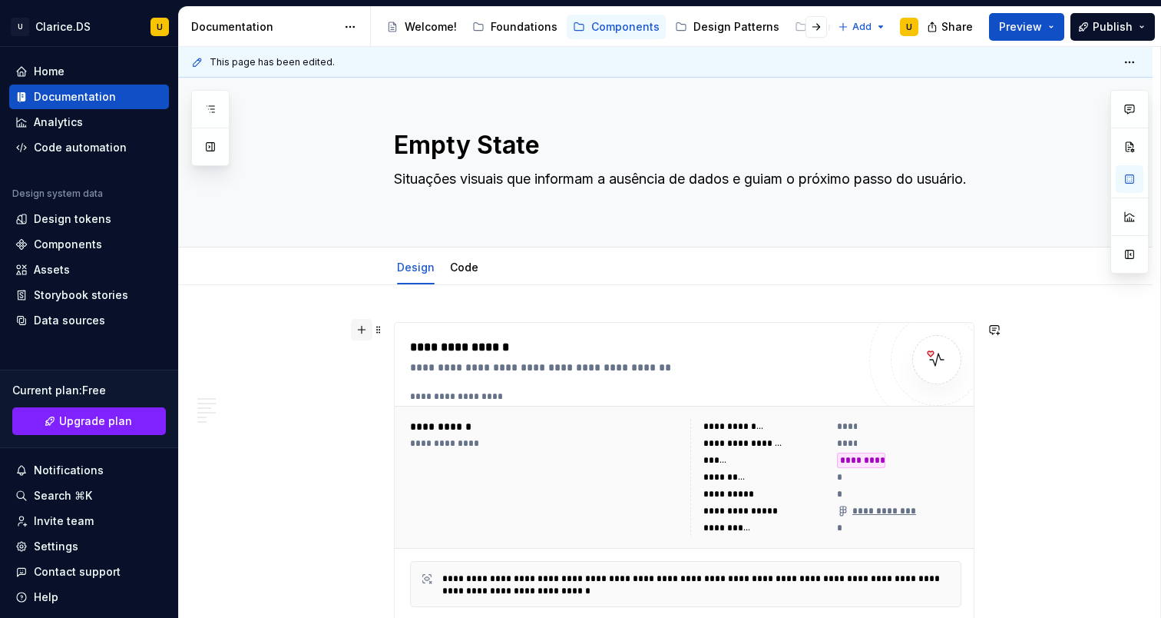
click at [372, 332] on button "button" at bounding box center [362, 330] width 22 height 22
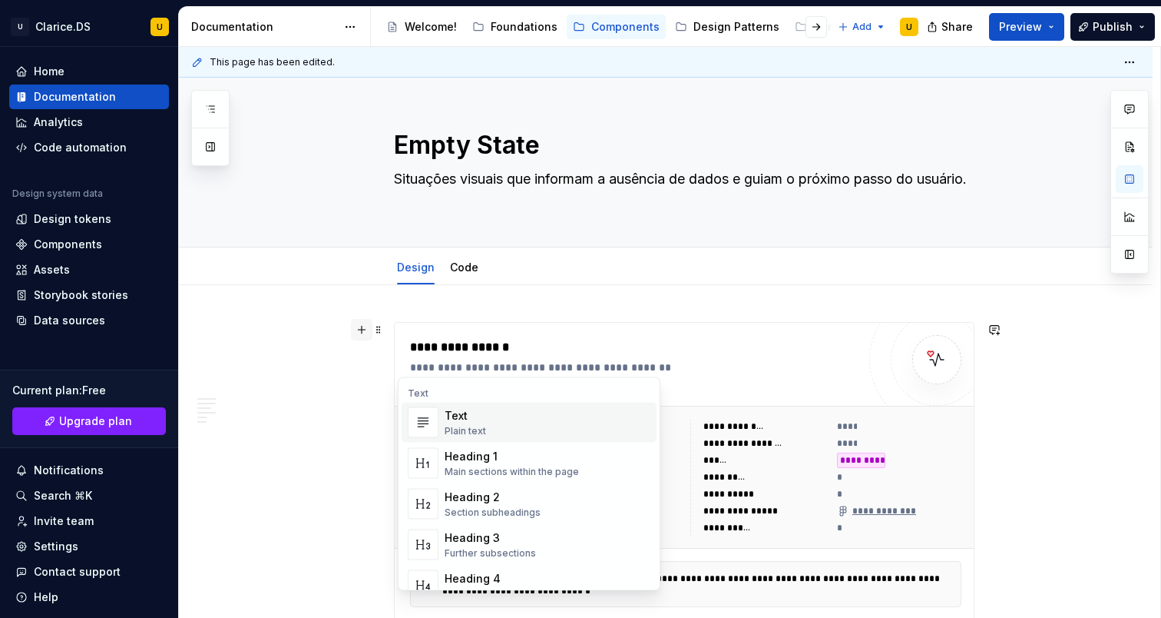
scroll to position [43, 0]
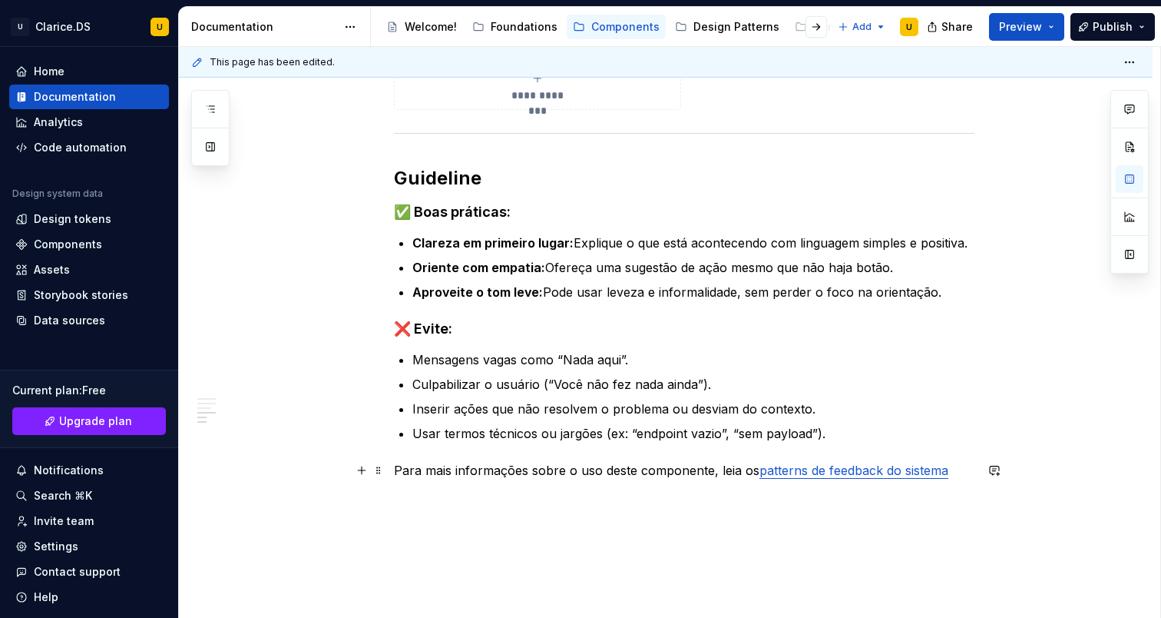
scroll to position [2193, 0]
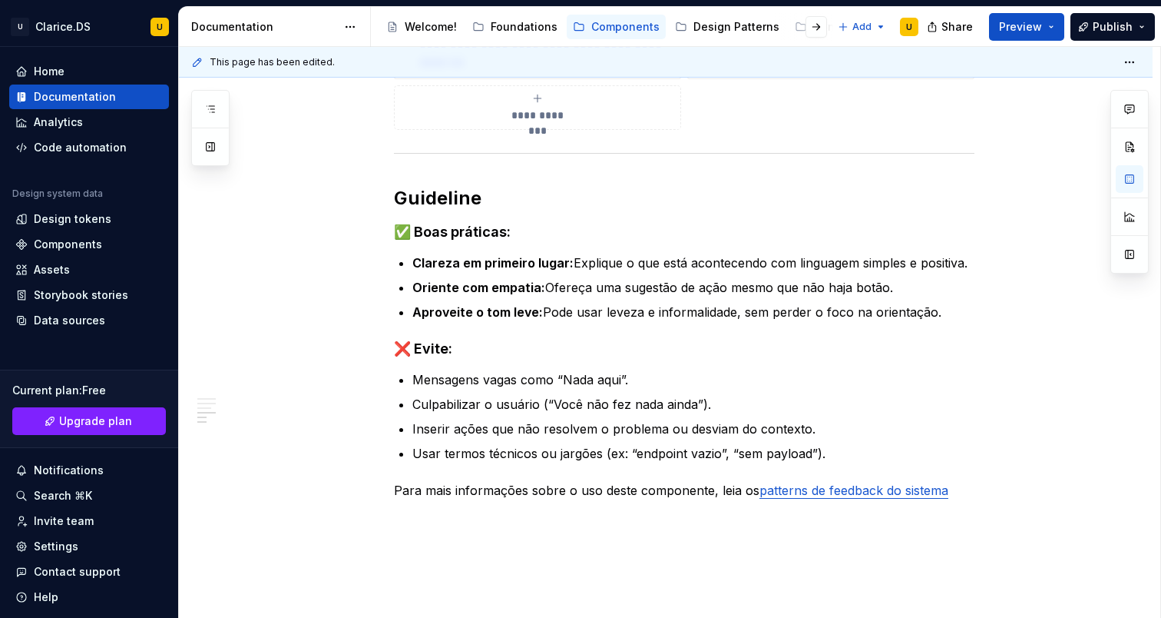
type textarea "*"
